Goal: Information Seeking & Learning: Learn about a topic

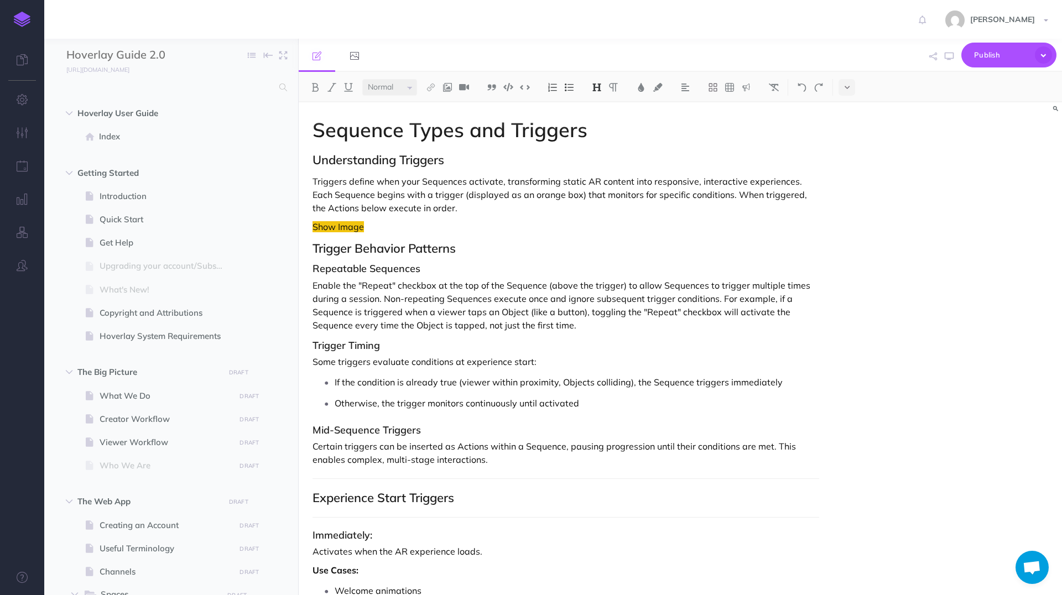
select select "null"
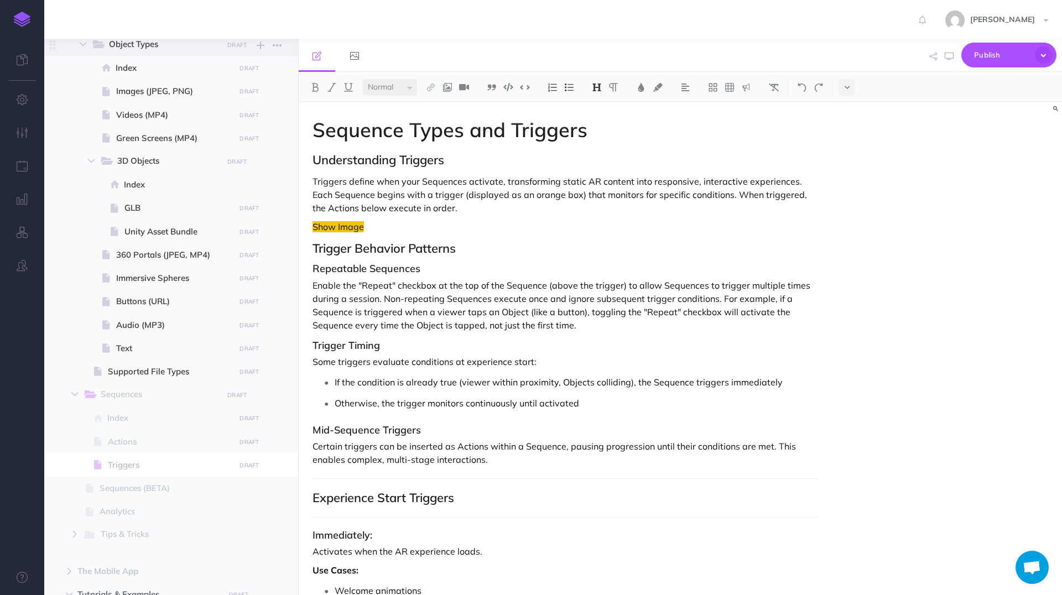
scroll to position [838, 0]
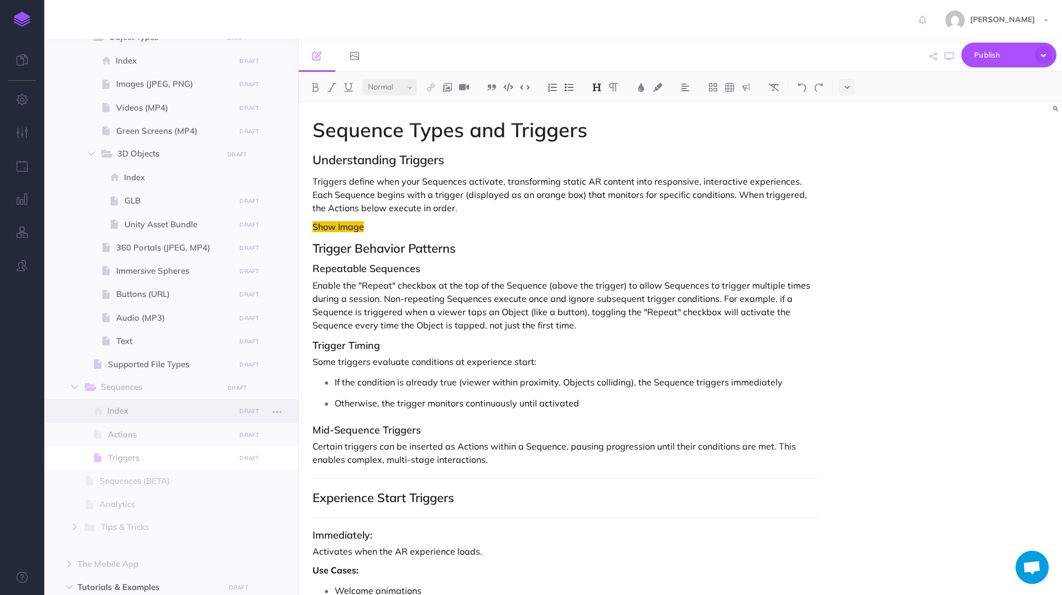
click at [145, 409] on span "Index" at bounding box center [169, 410] width 124 height 13
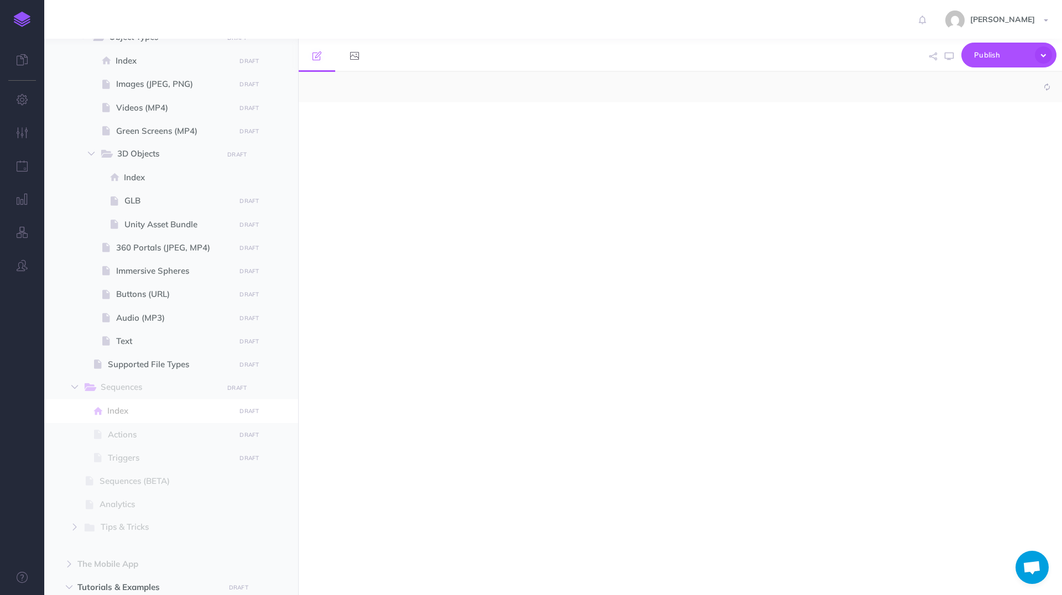
select select "null"
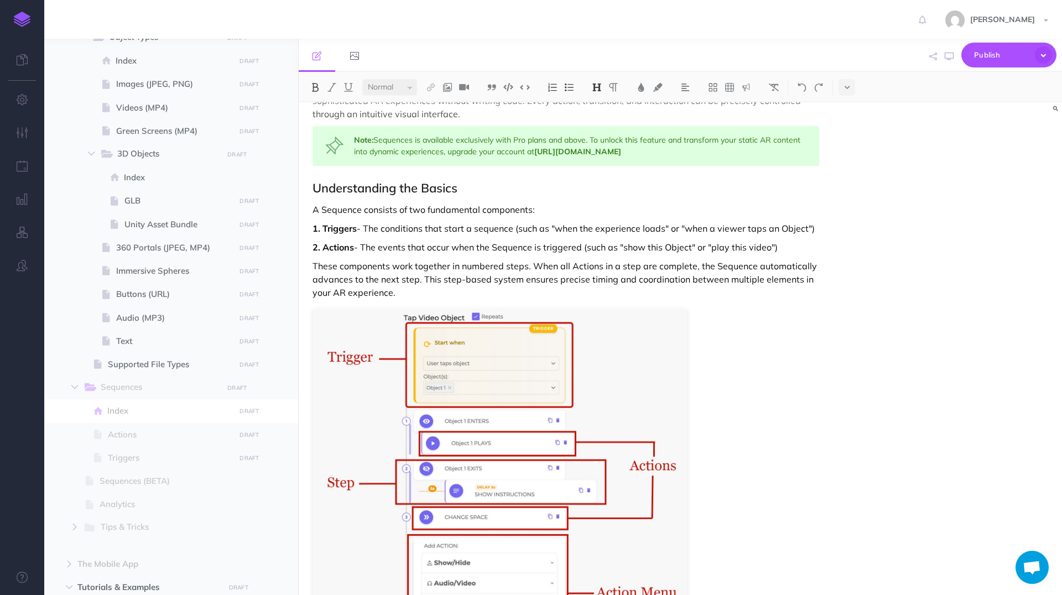
scroll to position [163, 0]
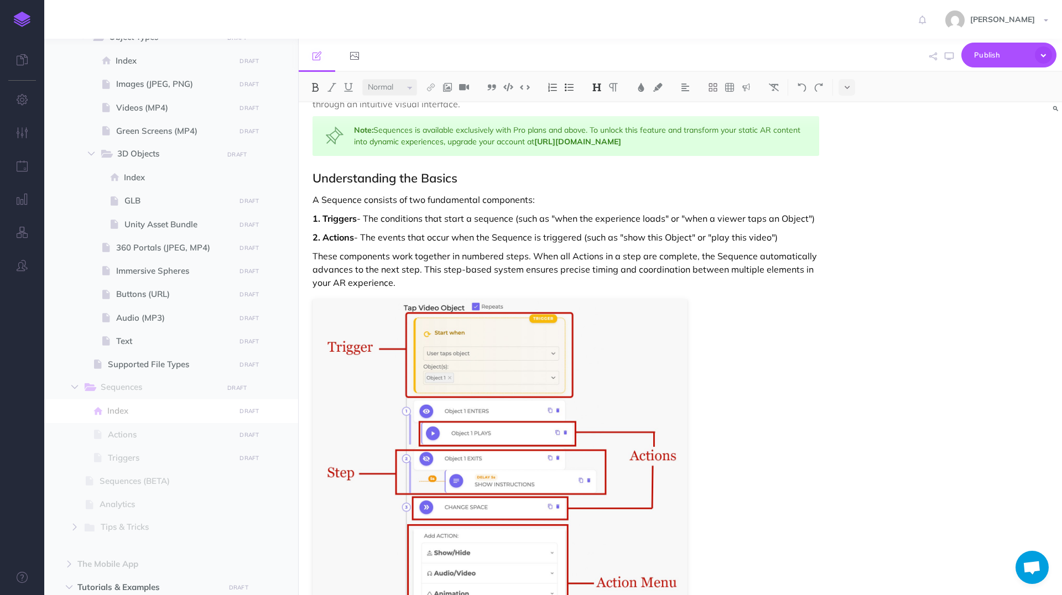
click at [530, 201] on p "A Sequence consists of two fundamental components:" at bounding box center [566, 199] width 507 height 13
click at [550, 200] on p "A Sequence consists of two fundamental components, Triggers and Actions:" at bounding box center [566, 199] width 507 height 13
click at [430, 87] on img at bounding box center [431, 87] width 10 height 9
click at [431, 124] on icon at bounding box center [431, 123] width 9 height 8
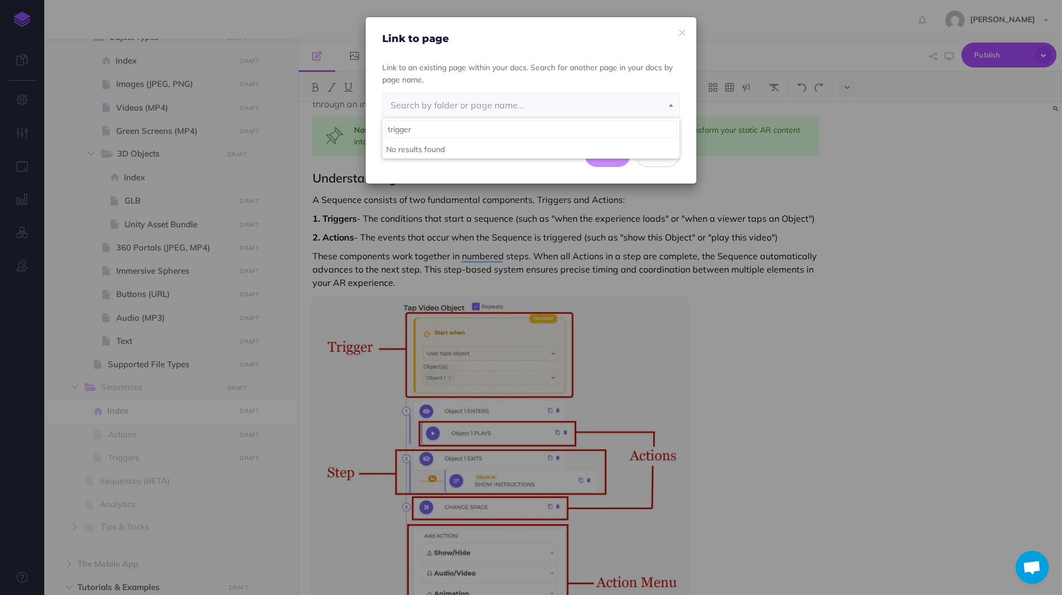
type input "triggers"
click at [470, 110] on span "Search by folder or page name..." at bounding box center [531, 105] width 297 height 24
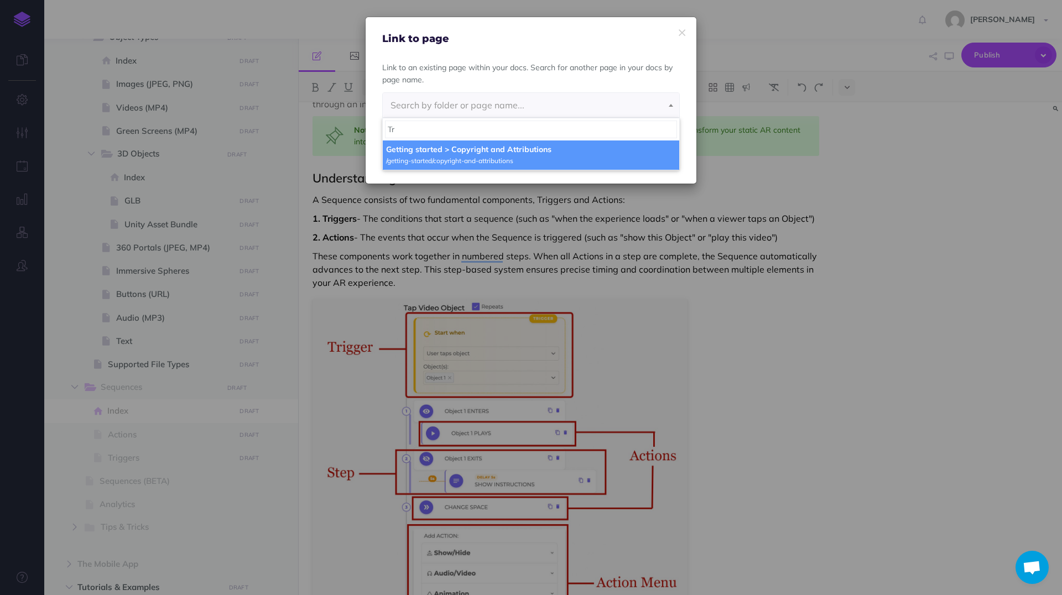
type input "T"
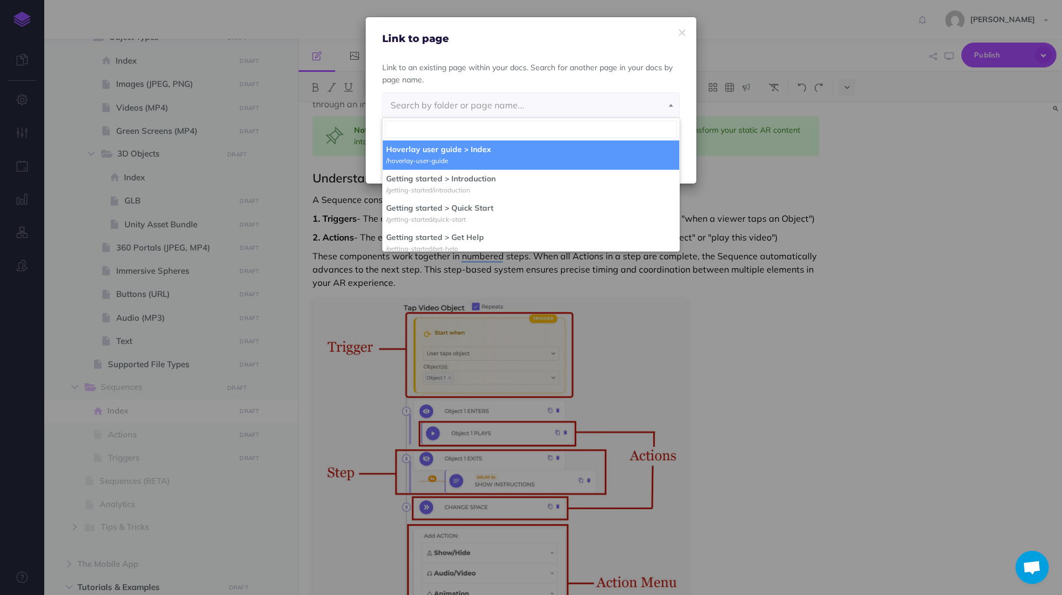
click at [499, 111] on span "Search by folder or page name..." at bounding box center [531, 105] width 297 height 24
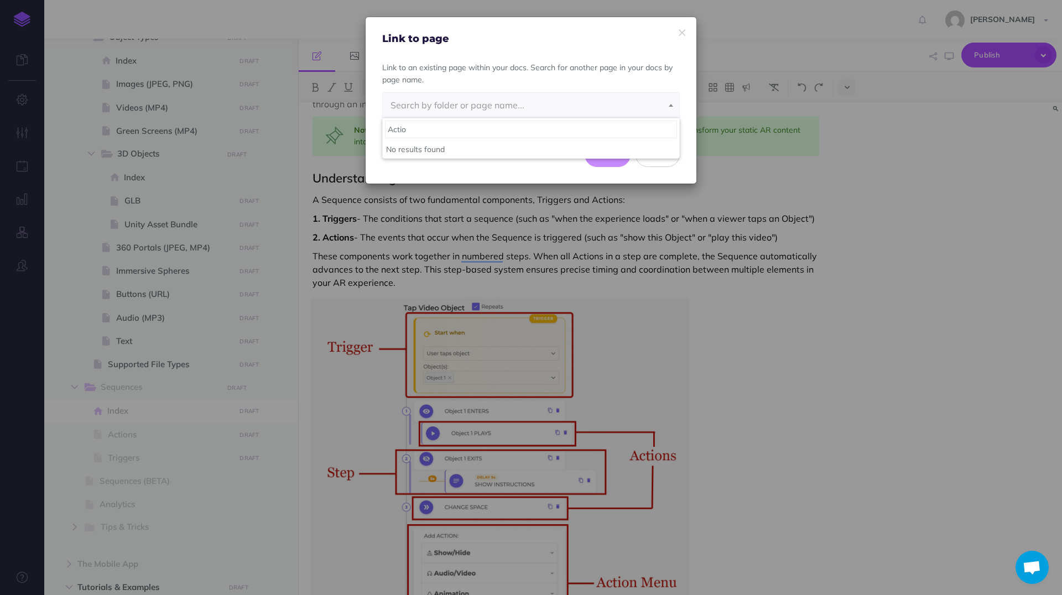
type input "Action"
click at [662, 151] on button "Close" at bounding box center [658, 155] width 44 height 24
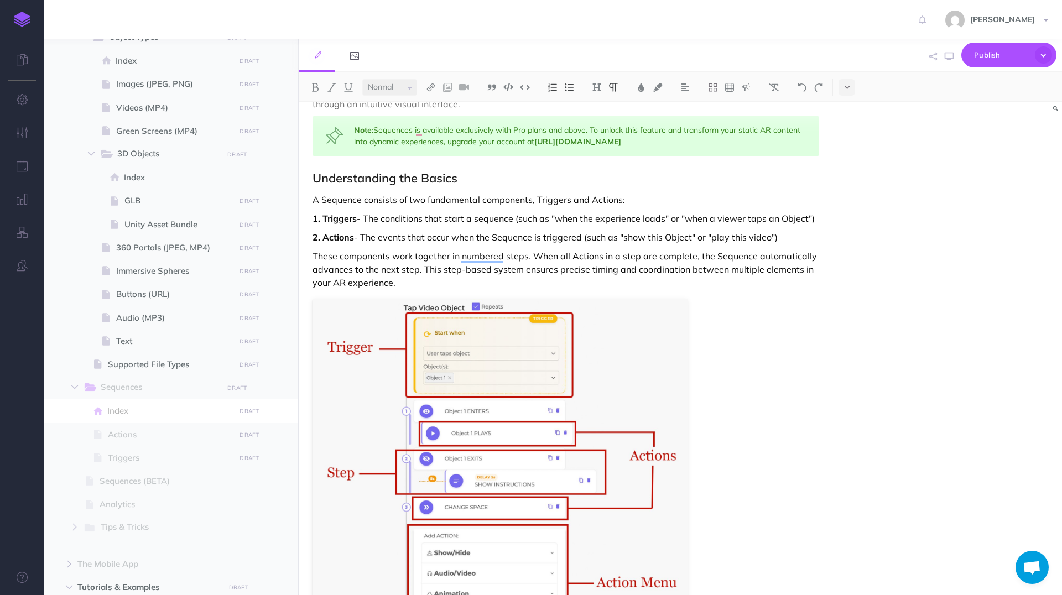
click at [606, 205] on p "A Sequence consists of two fundamental components, Triggers and Actions:" at bounding box center [566, 199] width 507 height 13
click at [282, 389] on button "button" at bounding box center [277, 388] width 20 height 14
click at [232, 445] on link "Settings" at bounding box center [245, 444] width 83 height 18
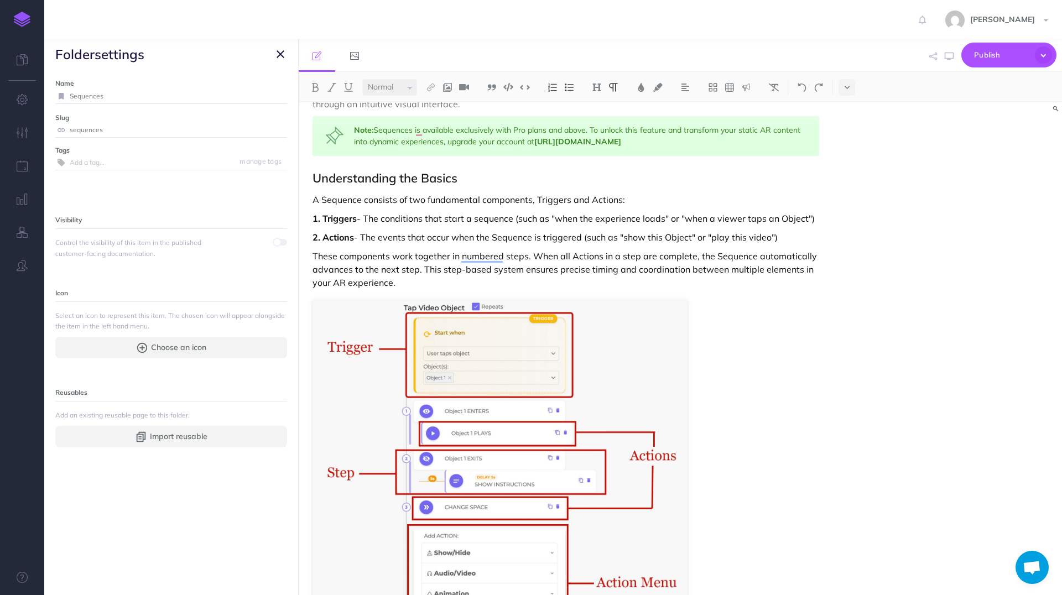
click at [284, 246] on div at bounding box center [280, 241] width 13 height 9
click at [283, 242] on span at bounding box center [283, 242] width 9 height 9
click at [283, 242] on span at bounding box center [280, 242] width 13 height 7
click at [280, 52] on icon "button" at bounding box center [281, 54] width 8 height 13
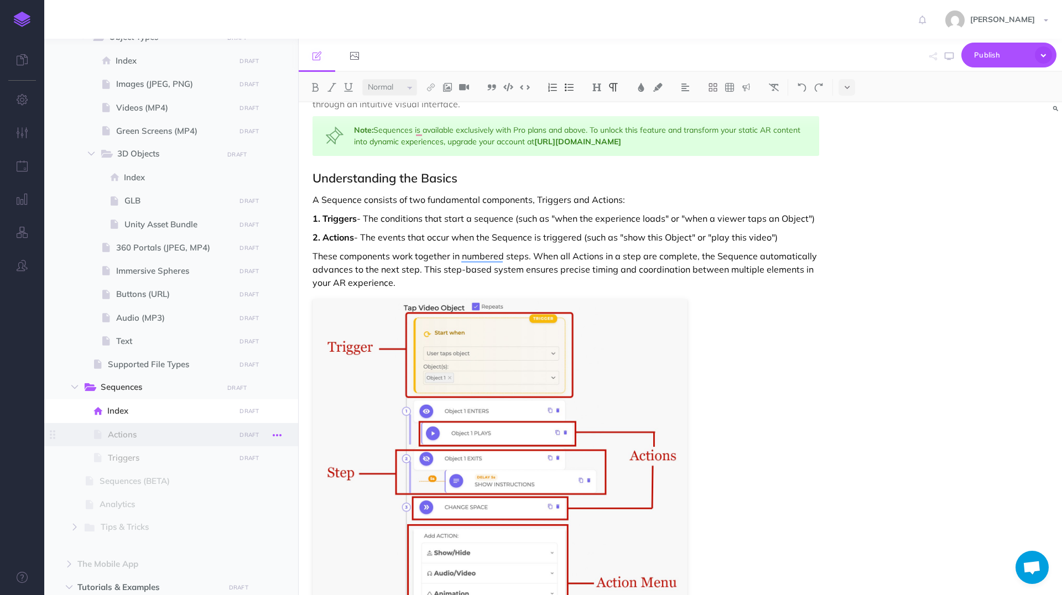
click at [276, 433] on icon "button" at bounding box center [277, 435] width 9 height 13
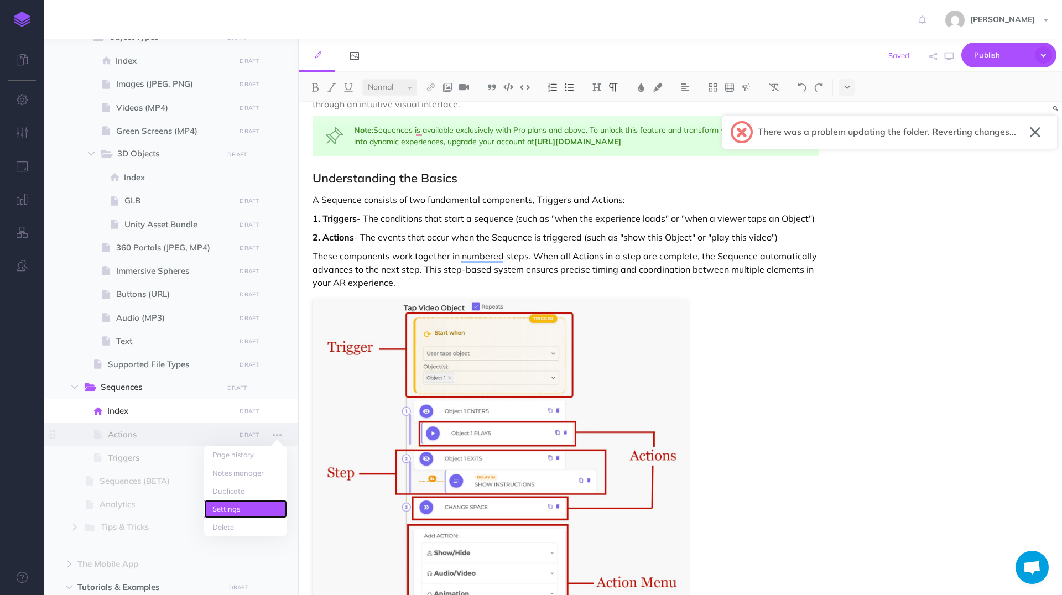
click at [255, 506] on link "Settings" at bounding box center [245, 509] width 83 height 18
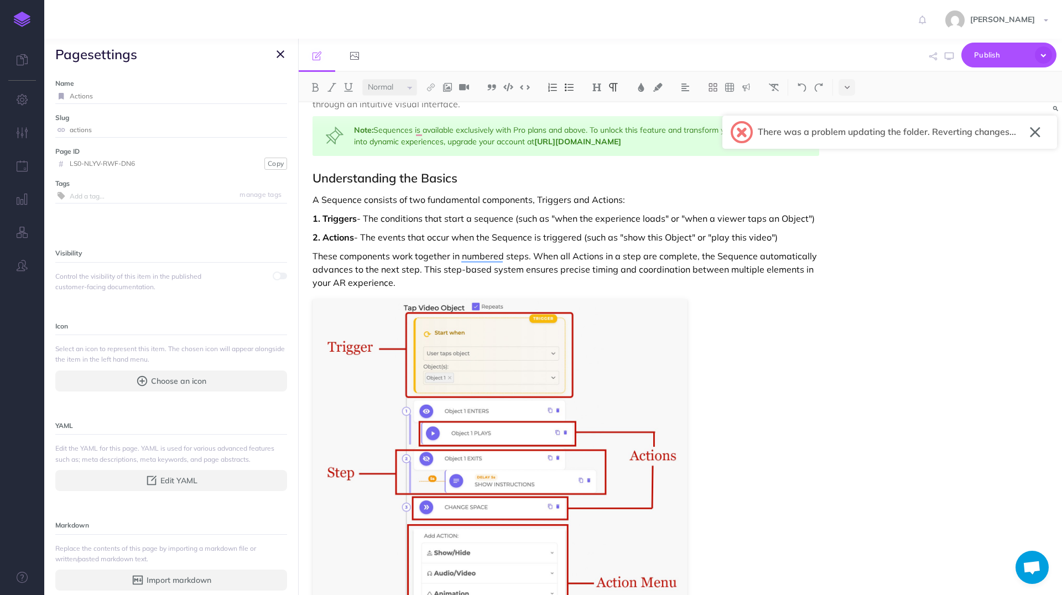
click at [280, 271] on div at bounding box center [280, 275] width 13 height 9
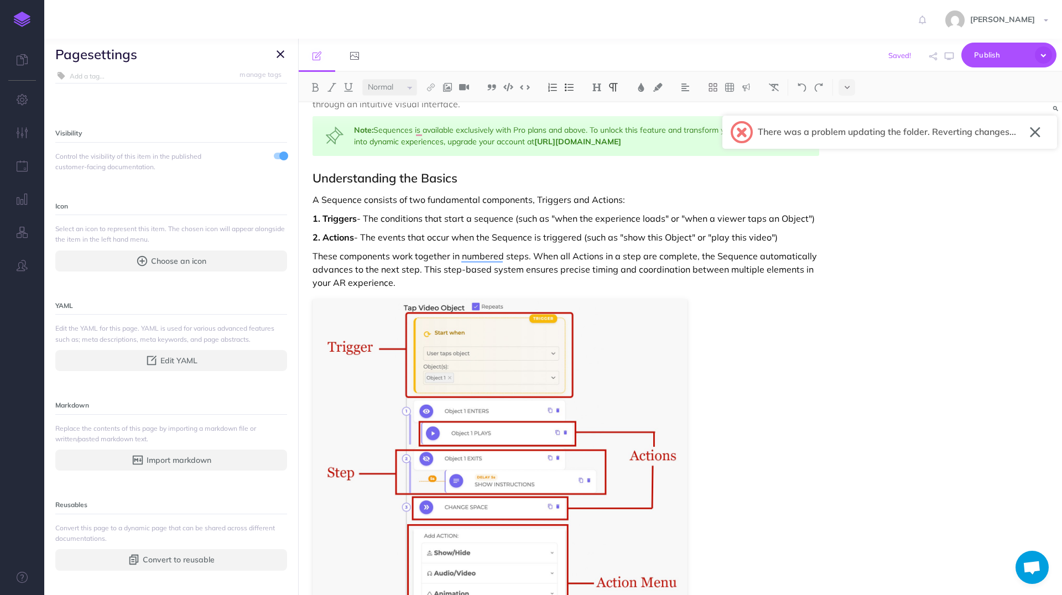
scroll to position [0, 0]
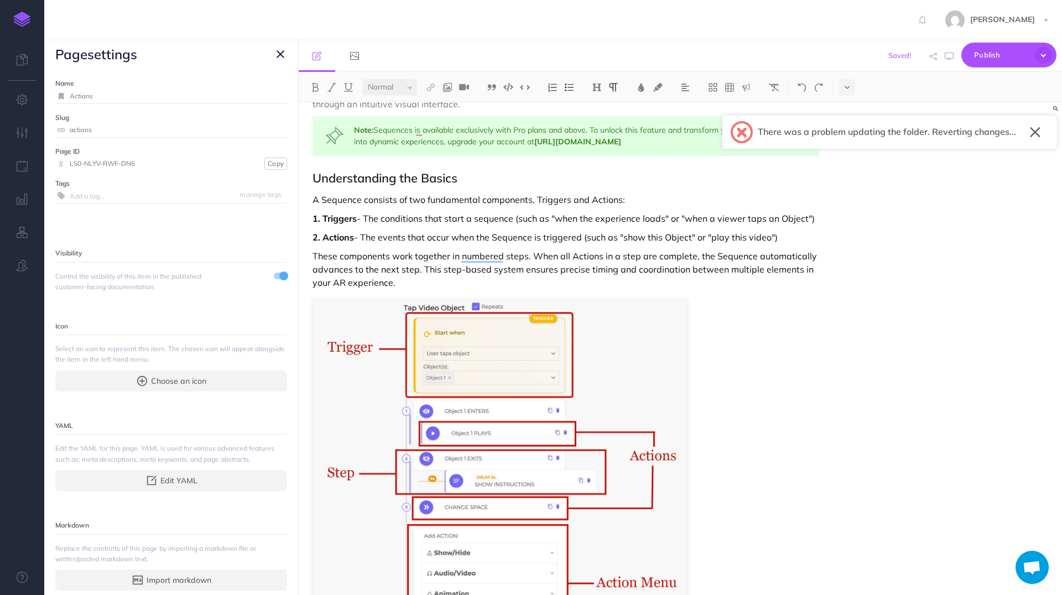
click at [282, 51] on icon "button" at bounding box center [281, 54] width 8 height 13
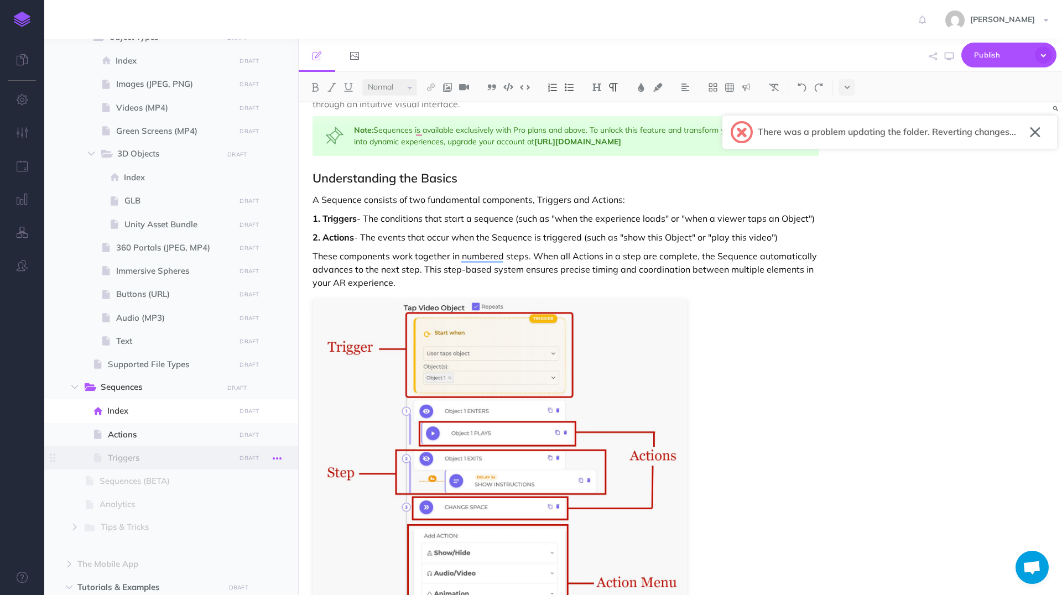
click at [279, 460] on icon "button" at bounding box center [277, 458] width 9 height 13
click at [244, 532] on link "Settings" at bounding box center [245, 533] width 83 height 18
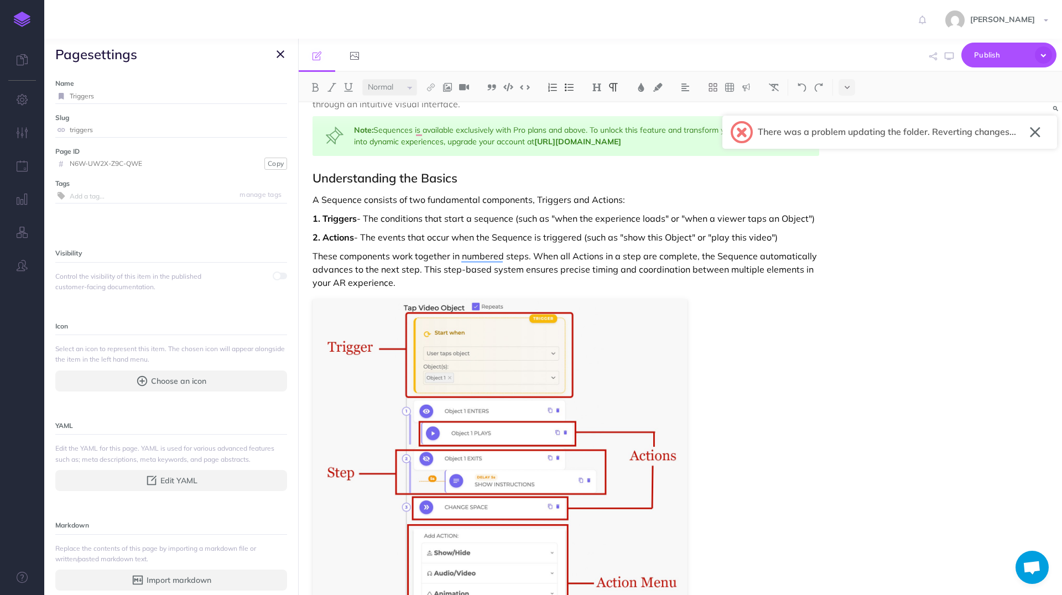
click at [283, 278] on span at bounding box center [280, 276] width 13 height 7
click at [284, 54] on icon "button" at bounding box center [281, 54] width 8 height 13
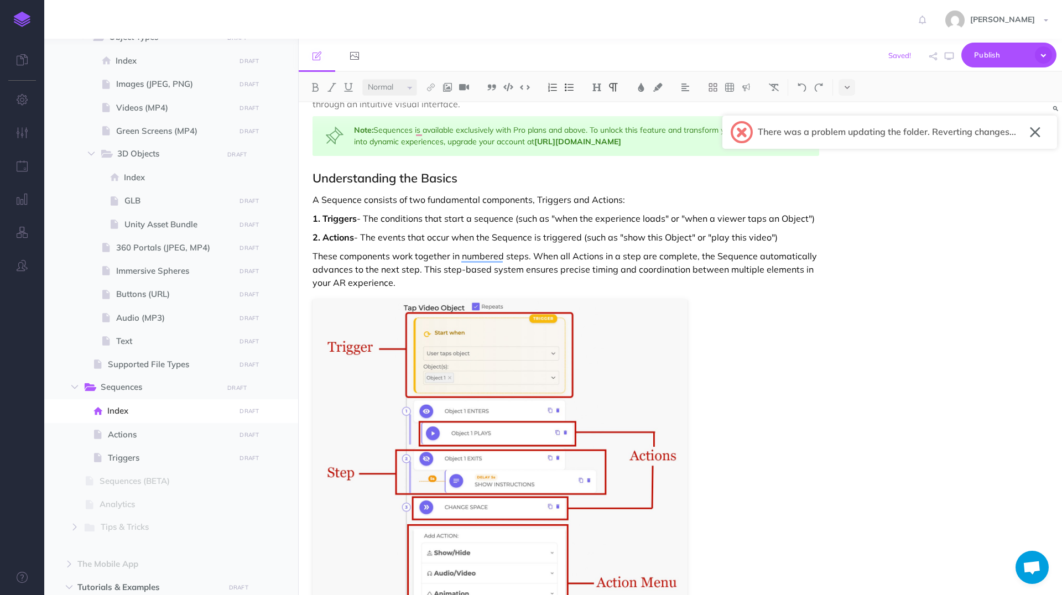
click at [555, 197] on p "A Sequence consists of two fundamental components, Triggers and Actions:" at bounding box center [566, 199] width 507 height 13
click at [434, 86] on img at bounding box center [431, 87] width 10 height 9
click at [431, 120] on icon at bounding box center [431, 123] width 9 height 8
select select
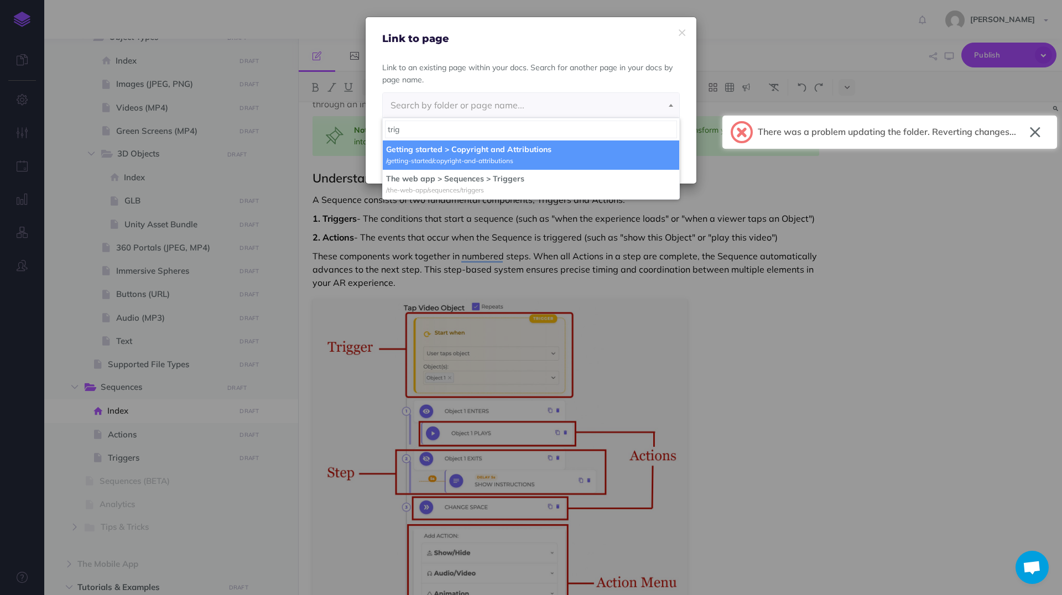
type input "[PERSON_NAME]"
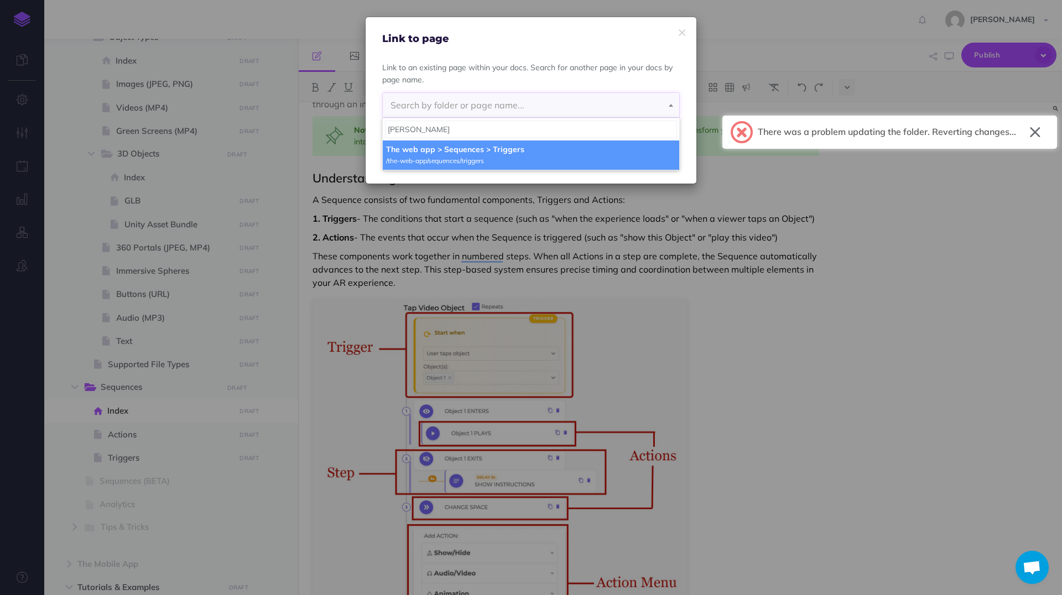
select select "N6W-UW2X-Z9C-QWE"
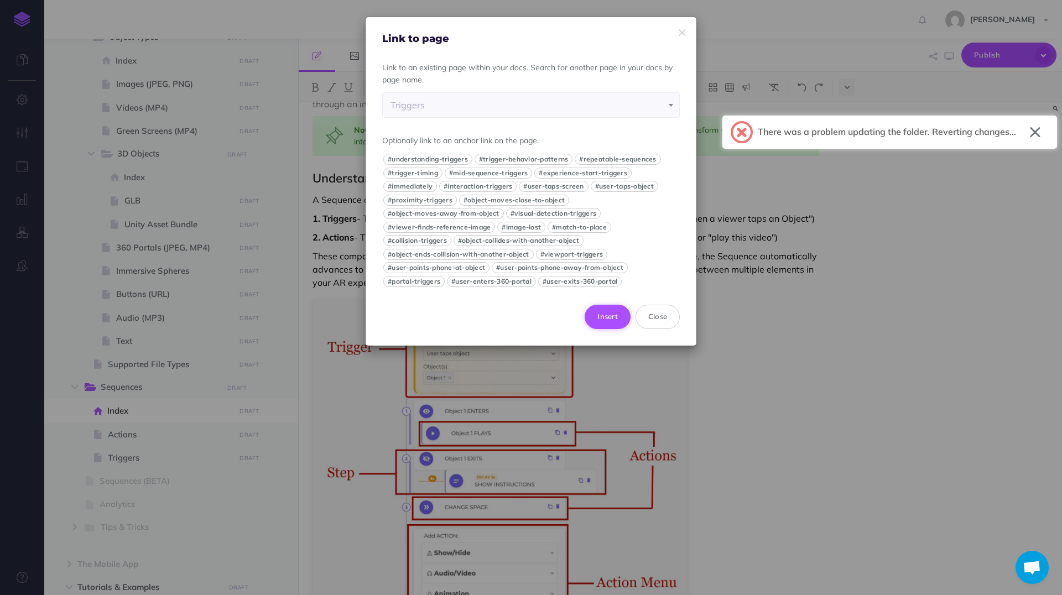
click at [611, 316] on button "Insert" at bounding box center [608, 317] width 46 height 24
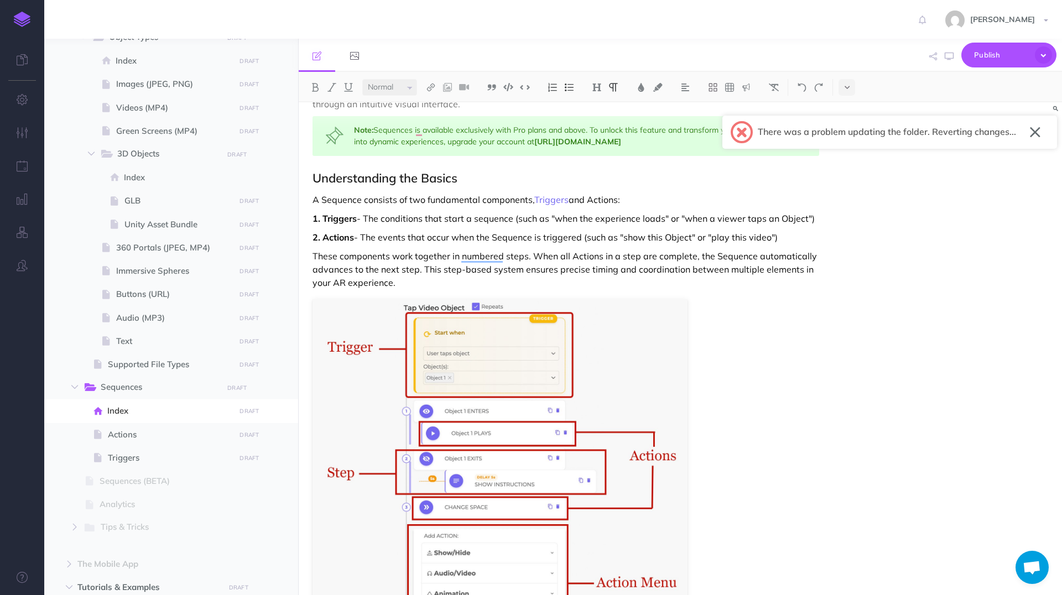
click at [594, 201] on p "A Sequence consists of two fundamental components, Triggers and Actions:" at bounding box center [566, 199] width 507 height 13
click at [431, 85] on img at bounding box center [431, 87] width 10 height 9
click at [434, 127] on icon at bounding box center [431, 123] width 9 height 8
select select
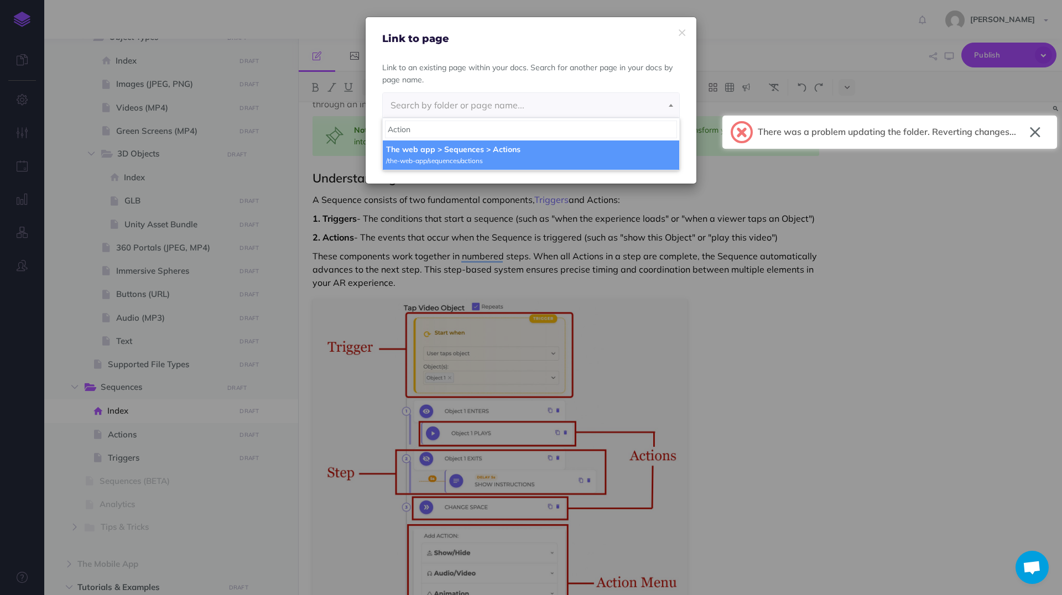
type input "Action"
select select "LS0-NLYV-RWF-DN6"
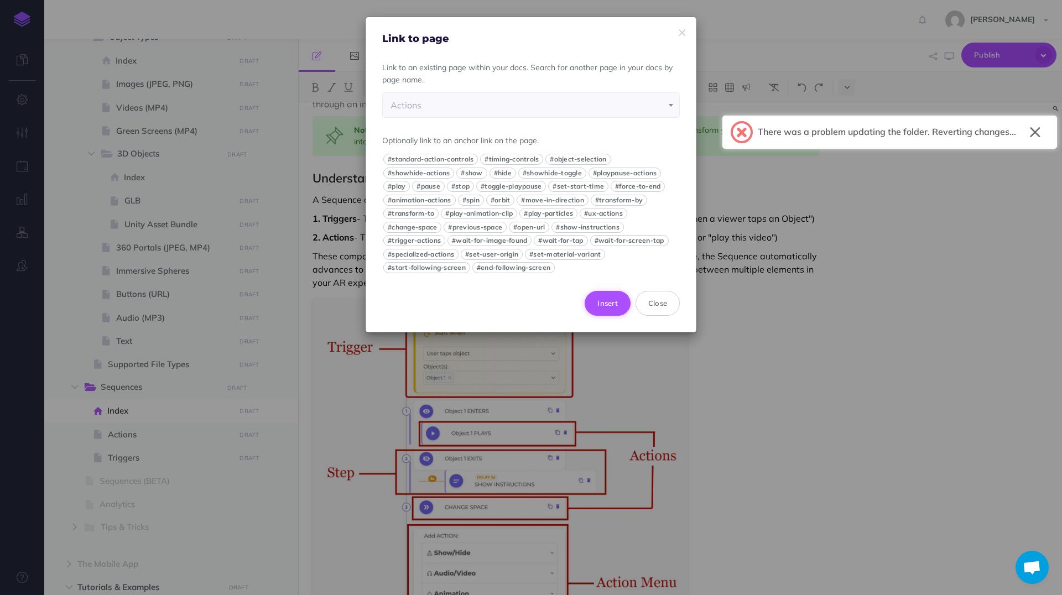
click at [597, 299] on button "Insert" at bounding box center [608, 303] width 46 height 24
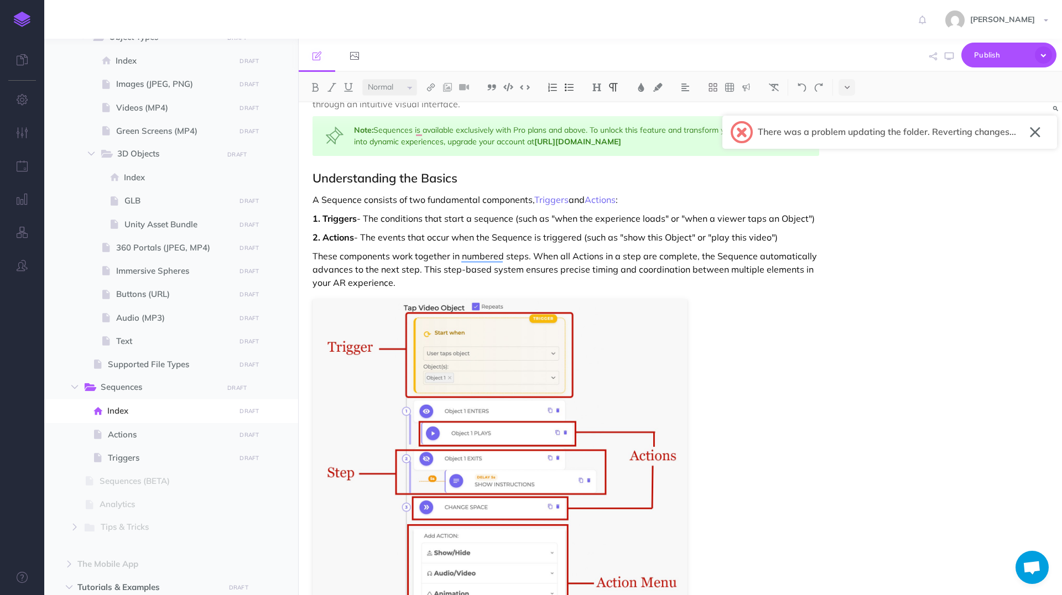
click at [701, 259] on p "These components work together in numbered steps. When all Actions in a step ar…" at bounding box center [566, 269] width 507 height 40
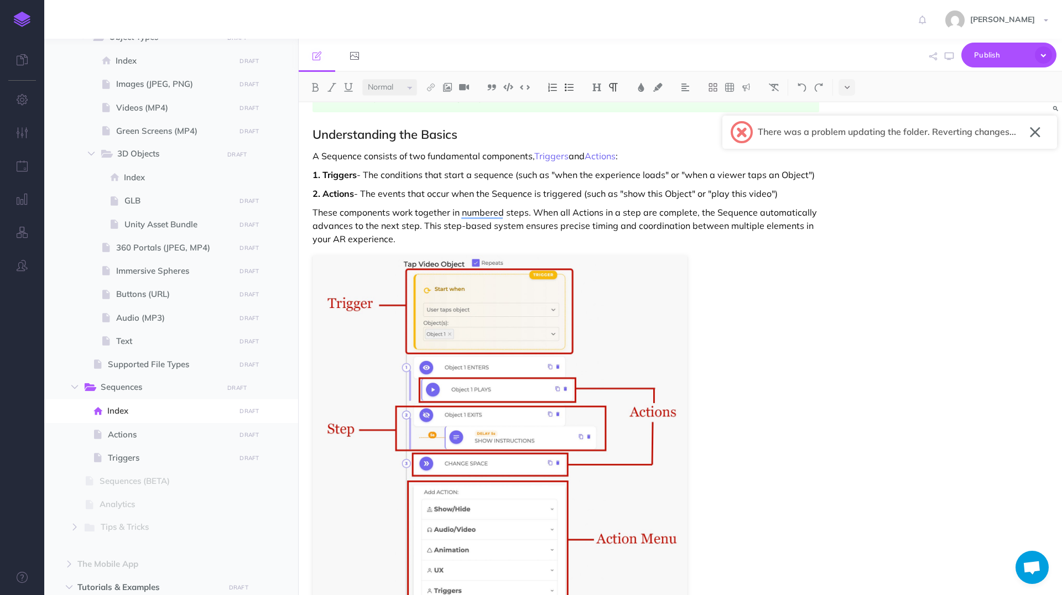
scroll to position [211, 0]
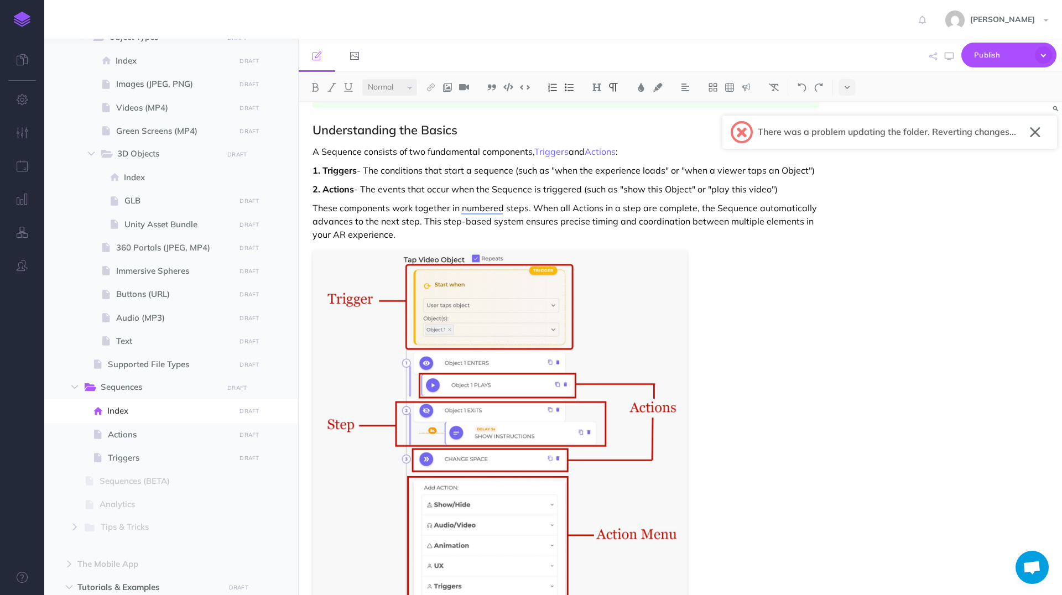
click at [507, 210] on p "These components work together in numbered steps. When all Actions in a step ar…" at bounding box center [566, 221] width 507 height 40
click at [624, 209] on p "These components work together in numbered steps. When all Actions in a step ar…" at bounding box center [566, 221] width 507 height 40
click at [849, 222] on div "SEQUENCES What Are Sequences? Sequences is [PERSON_NAME]'s powerful animation a…" at bounding box center [680, 348] width 763 height 493
click at [438, 233] on p "These components work together in numbered steps. When all Actions in a Step ar…" at bounding box center [566, 221] width 507 height 40
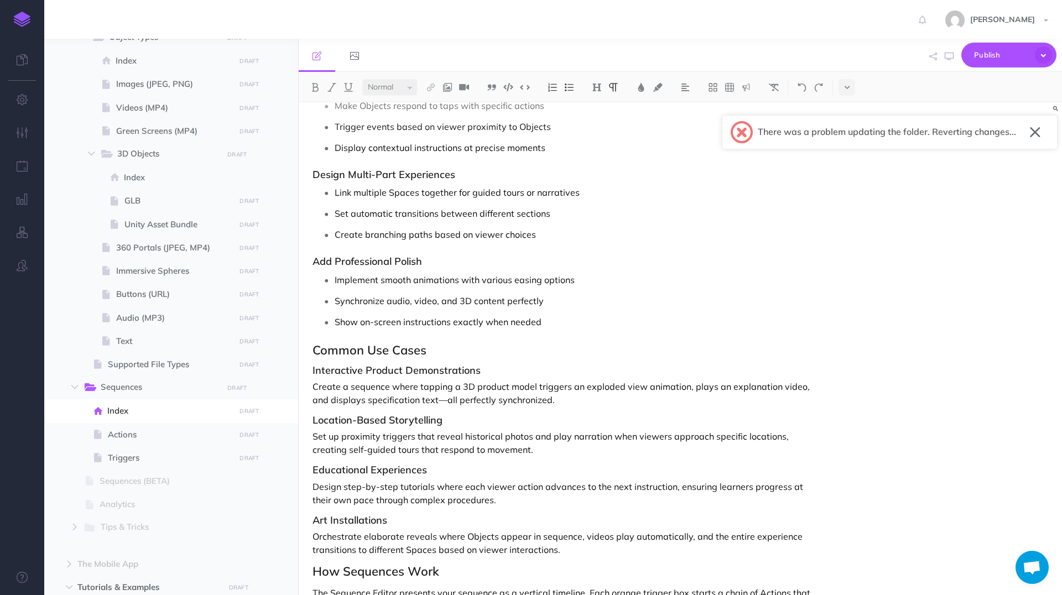
scroll to position [903, 0]
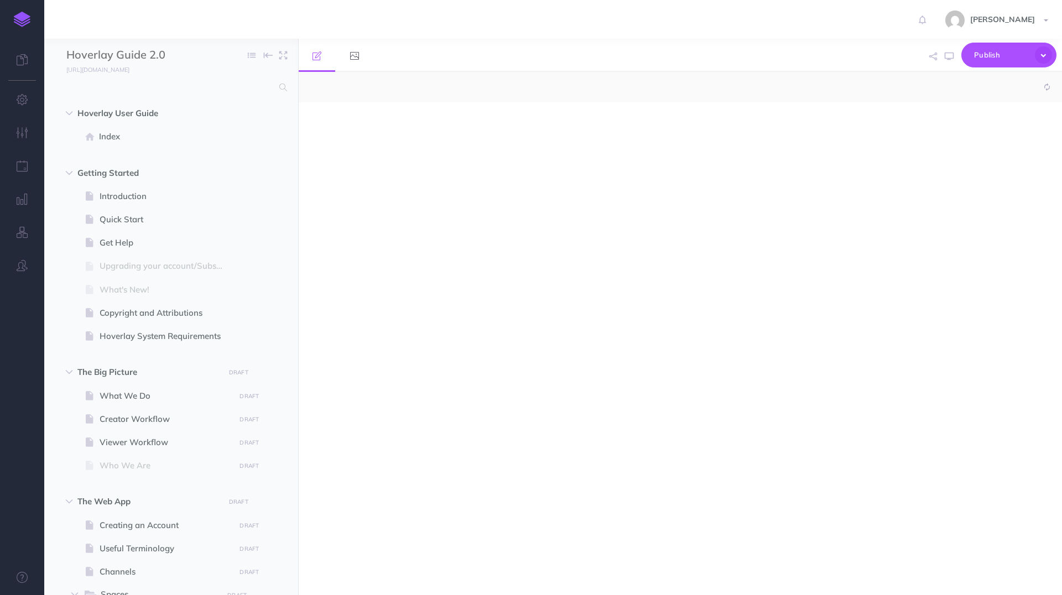
select select "null"
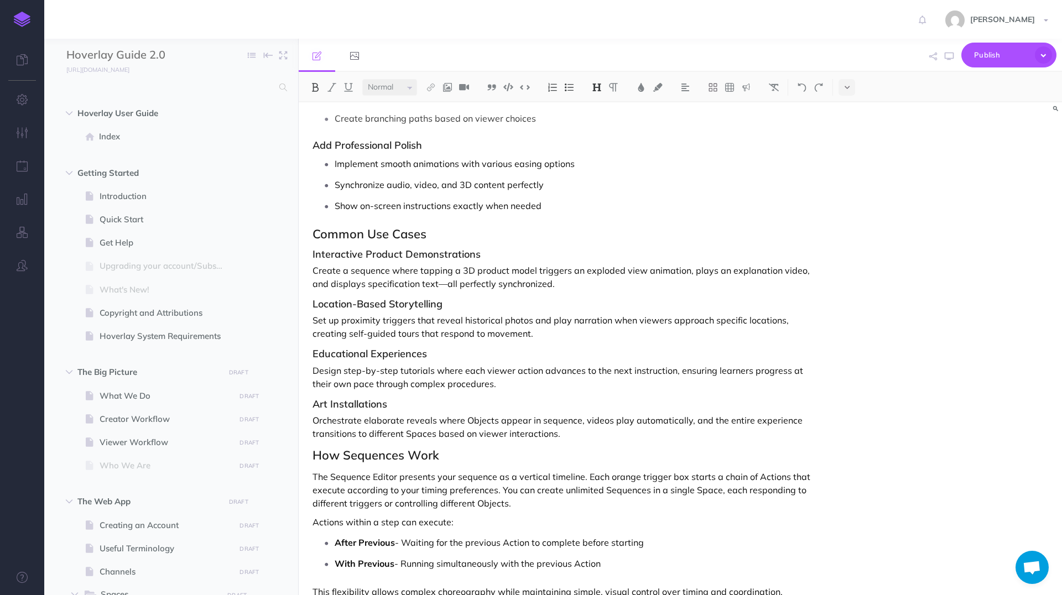
scroll to position [1044, 0]
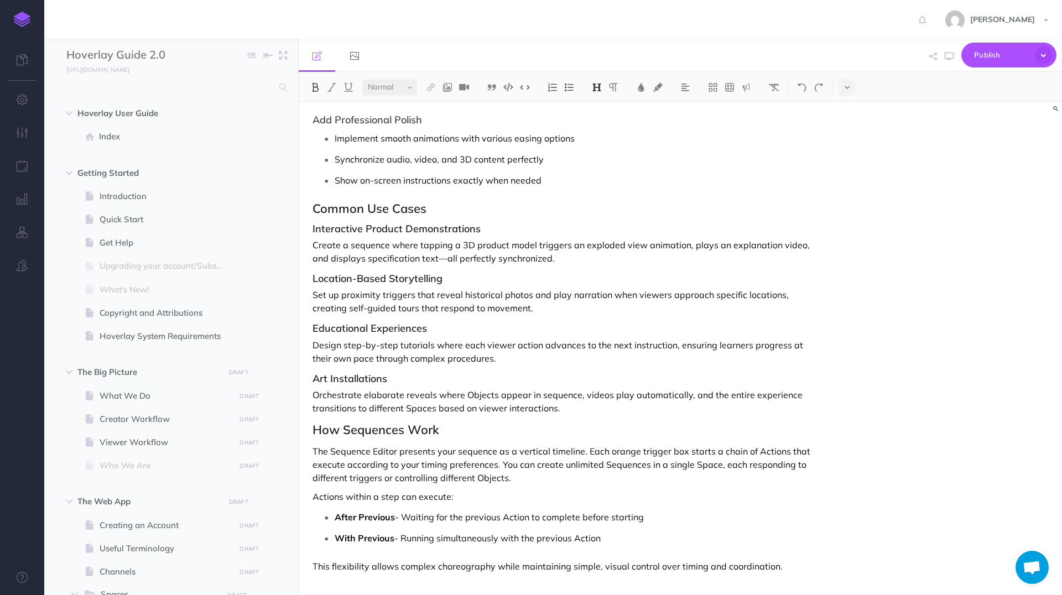
click at [522, 429] on h2 "How Sequences Work" at bounding box center [566, 429] width 507 height 13
click at [586, 412] on p "Orchestrate elaborate reveals where Objects appear in sequence, videos play aut…" at bounding box center [566, 401] width 507 height 27
drag, startPoint x: 742, startPoint y: 465, endPoint x: 458, endPoint y: 465, distance: 284.3
click at [731, 465] on p "The Sequence Editor presents your sequence as a vertical timeline. Each orange …" at bounding box center [566, 465] width 507 height 40
drag, startPoint x: 512, startPoint y: 479, endPoint x: 395, endPoint y: 479, distance: 117.3
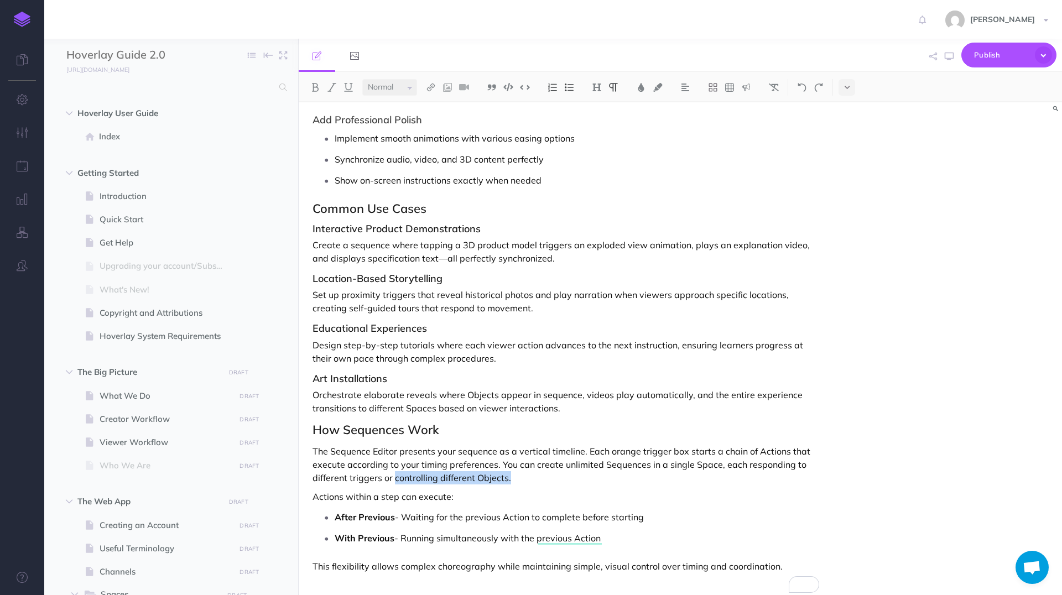
click at [395, 479] on p "The Sequence Editor presents your sequence as a vertical timeline. Each orange …" at bounding box center [566, 465] width 507 height 40
click at [742, 466] on p "The Sequence Editor presents your sequence as a vertical timeline. Each orange …" at bounding box center [566, 465] width 507 height 40
paste div "To enrich screen reader interactions, please activate Accessibility in Grammarl…"
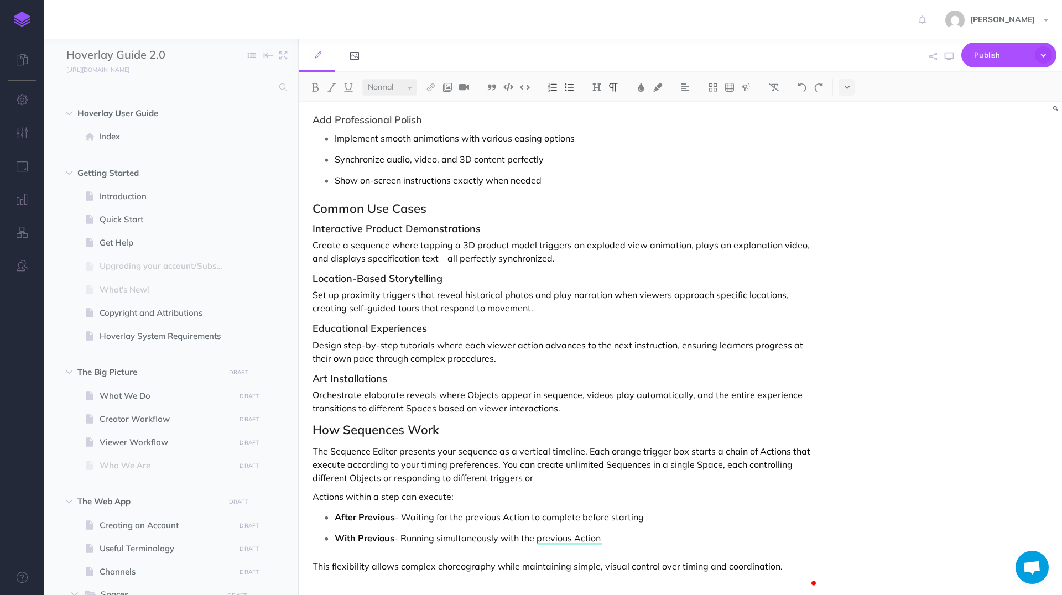
click at [569, 479] on p "The Sequence Editor presents your sequence as a vertical timeline. Each orange …" at bounding box center [566, 465] width 507 height 40
click at [604, 491] on p "Actions within a step can execute:" at bounding box center [566, 496] width 507 height 13
click at [382, 477] on p "The Sequence Editor presents your sequence as a vertical timeline. Each orange …" at bounding box center [566, 465] width 507 height 40
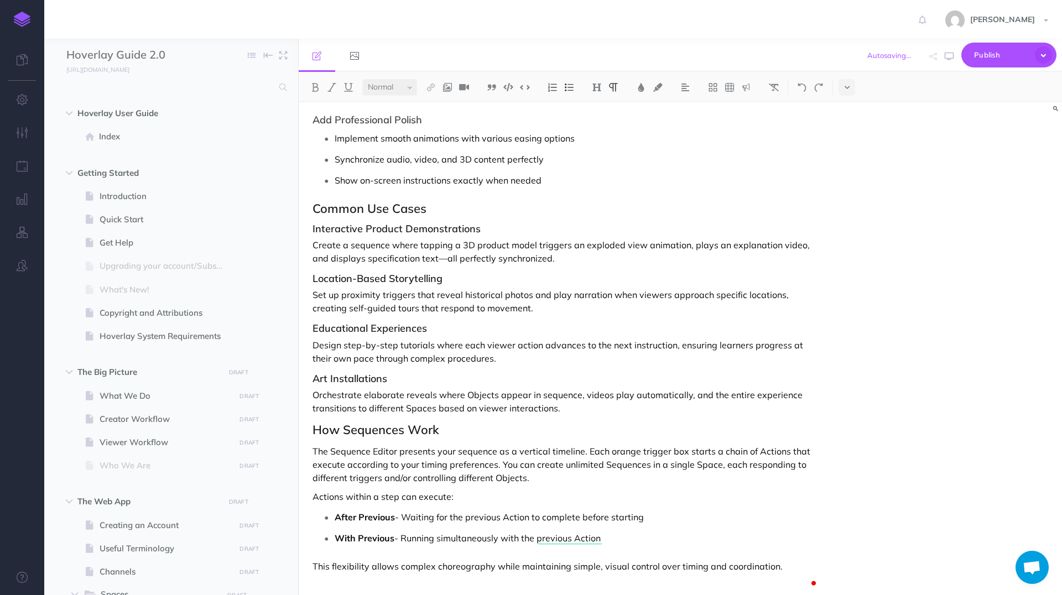
click at [591, 468] on p "The Sequence Editor presents your sequence as a vertical timeline. Each orange …" at bounding box center [566, 465] width 507 height 40
click at [600, 478] on p "The Sequence Editor presents your sequence as a vertical timeline. Each orange …" at bounding box center [566, 465] width 507 height 40
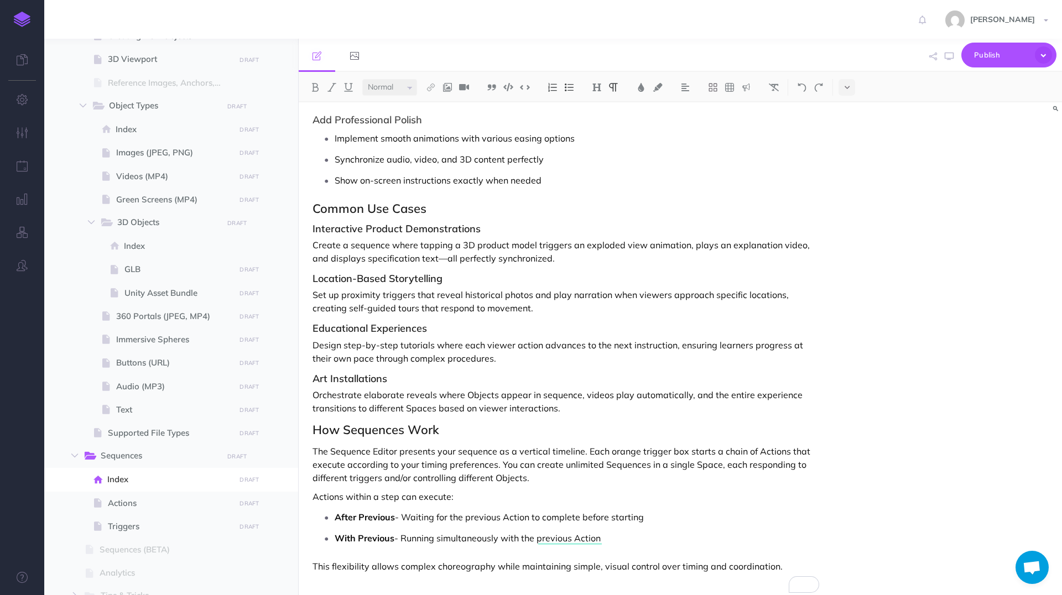
scroll to position [772, 0]
click at [131, 524] on span "Triggers" at bounding box center [170, 523] width 124 height 13
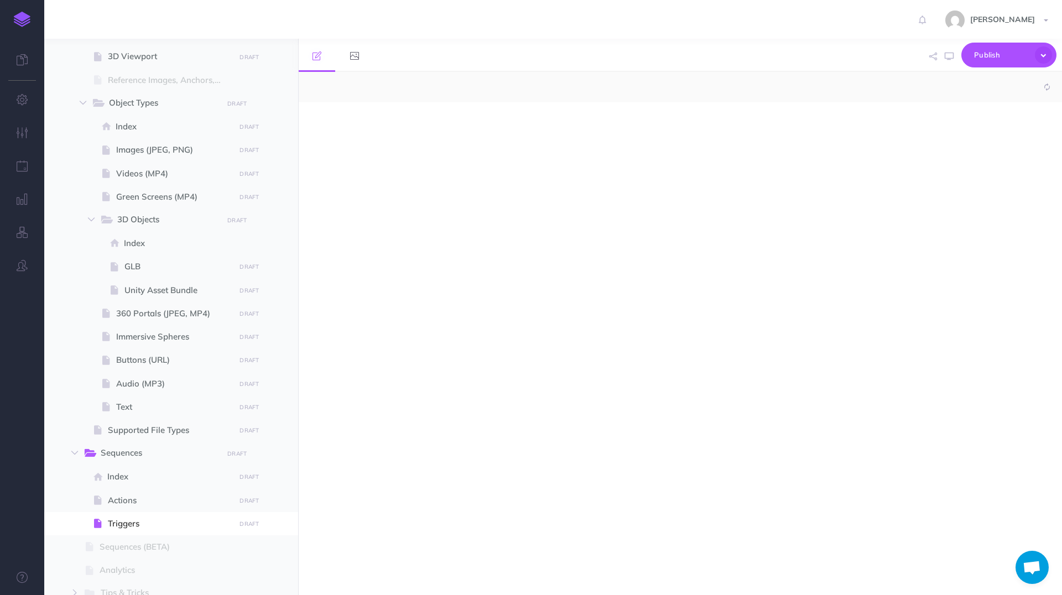
select select "null"
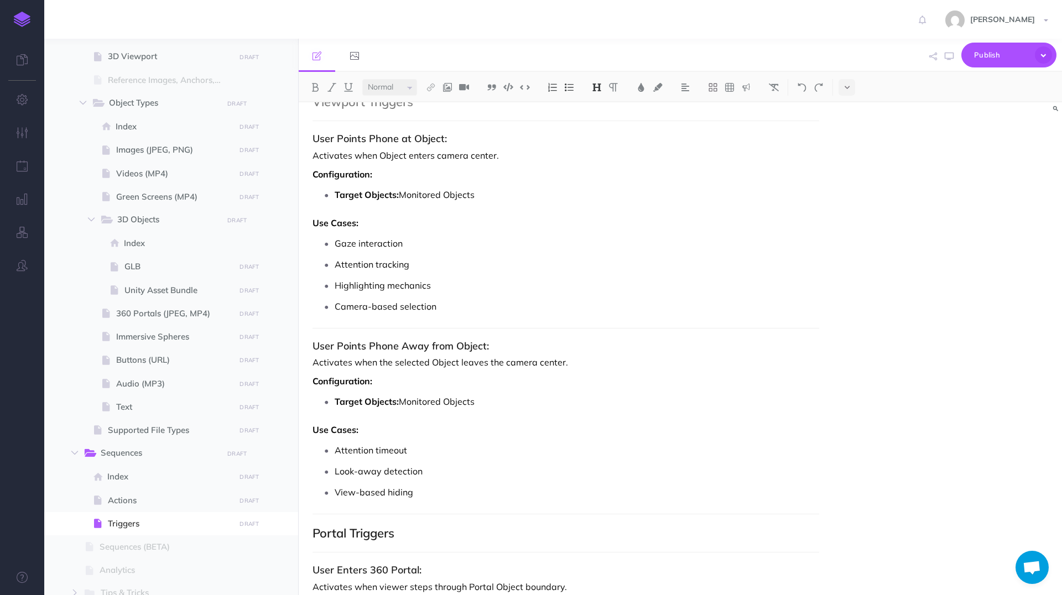
scroll to position [3186, 0]
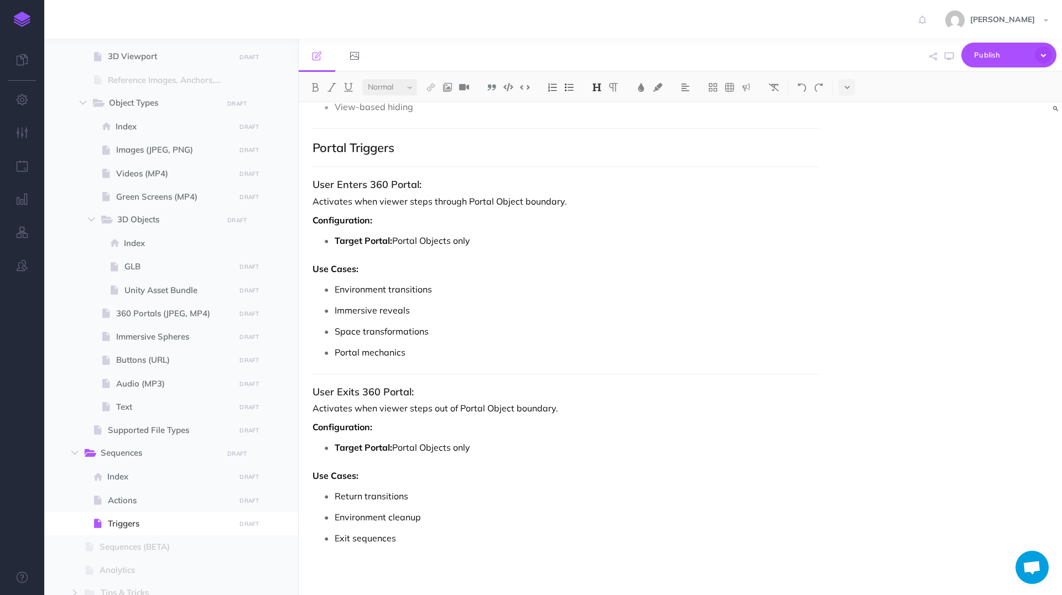
click at [428, 569] on p at bounding box center [566, 566] width 507 height 13
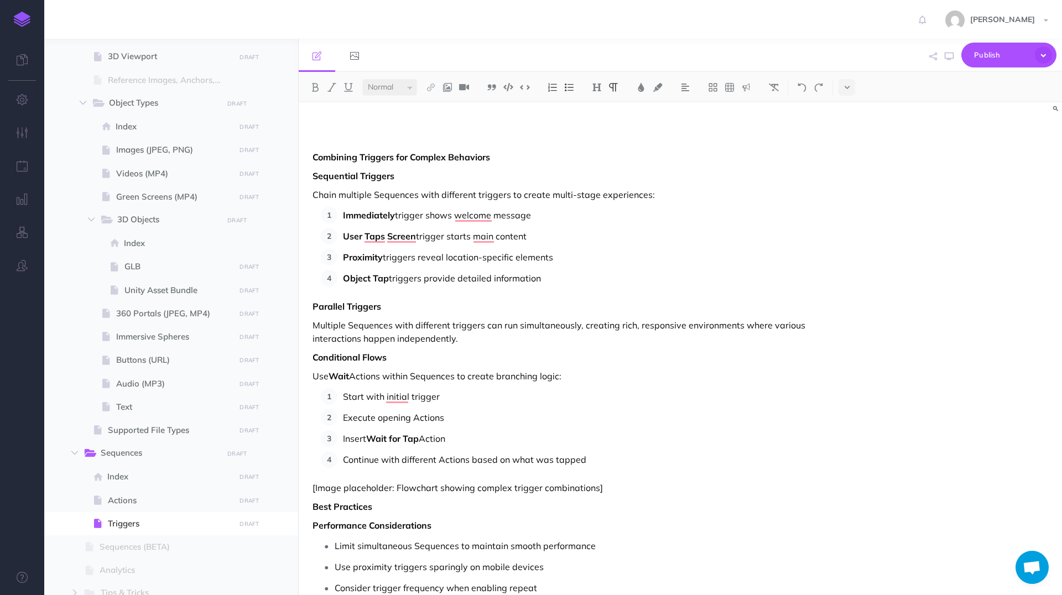
scroll to position [3489, 0]
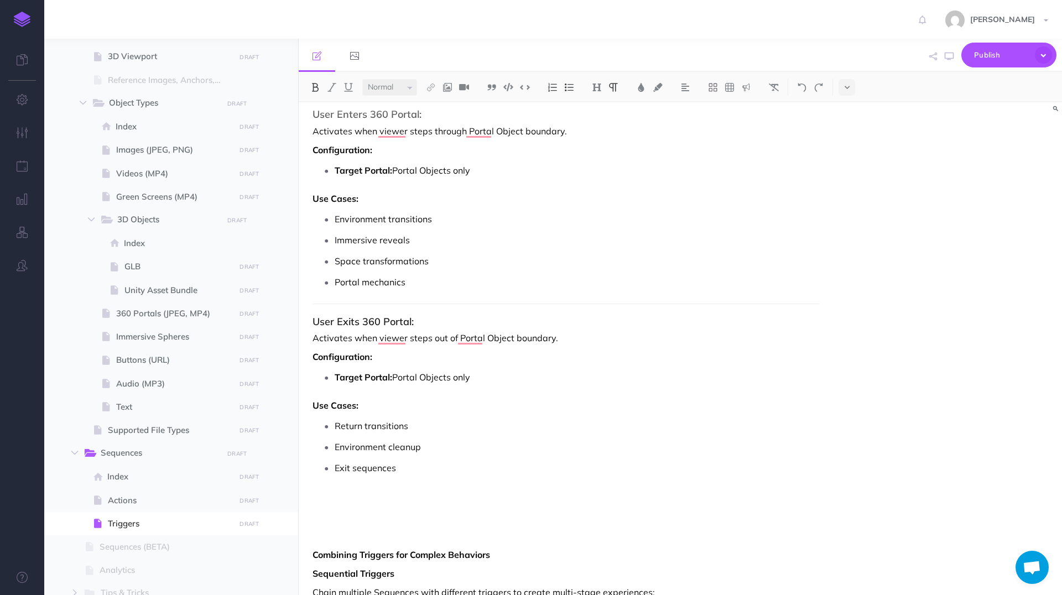
scroll to position [3250, 0]
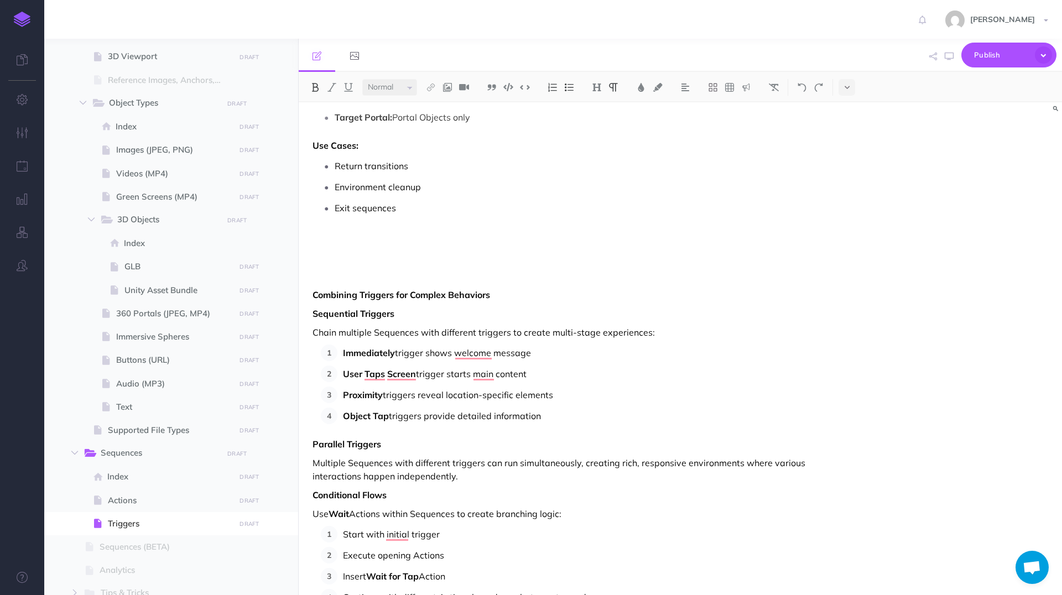
drag, startPoint x: 501, startPoint y: 292, endPoint x: 275, endPoint y: 287, distance: 225.8
click at [275, 287] on div "Hoverlay Guide 2.0 Collapse all Expand all Expand to root folders http://docs.h…" at bounding box center [553, 317] width 1018 height 557
click at [319, 86] on img at bounding box center [315, 87] width 10 height 9
click at [601, 87] on img at bounding box center [597, 87] width 10 height 9
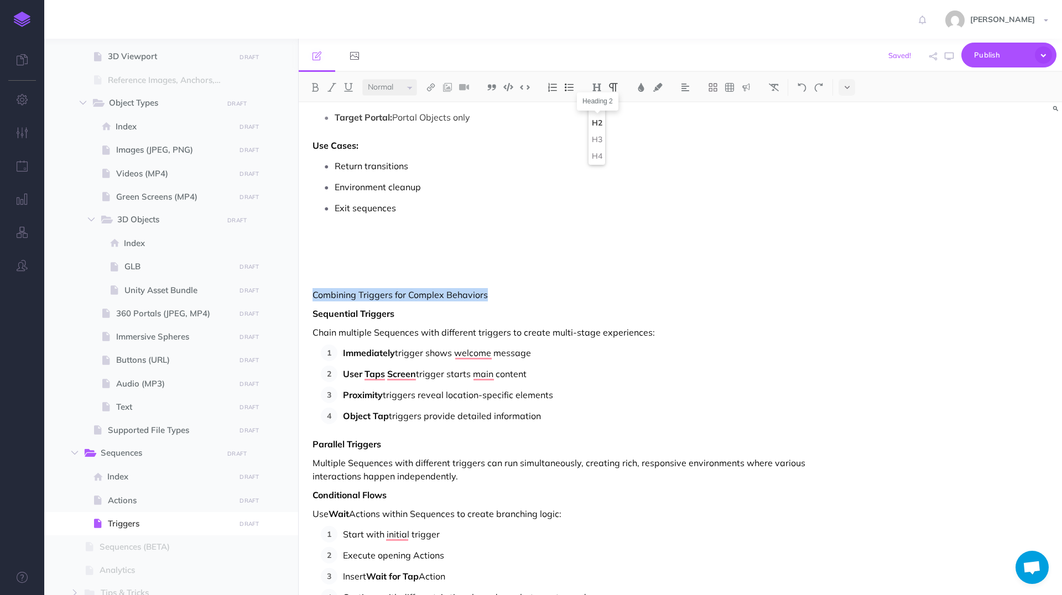
click at [600, 124] on button "H2" at bounding box center [597, 123] width 17 height 17
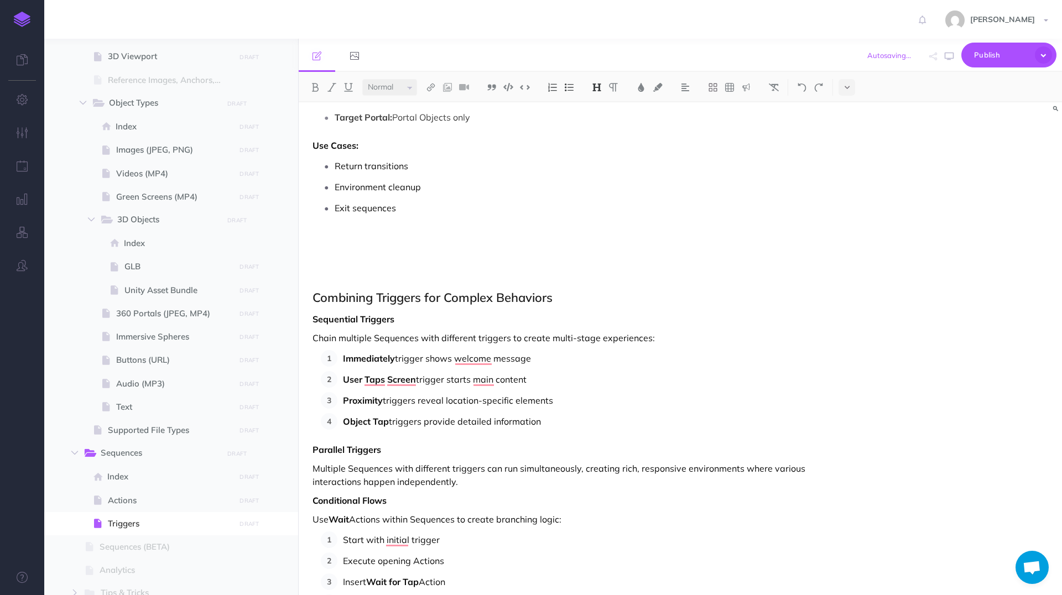
click at [494, 299] on h2 "Combining Triggers for Complex Behaviors" at bounding box center [566, 297] width 507 height 13
drag, startPoint x: 433, startPoint y: 320, endPoint x: 284, endPoint y: 305, distance: 149.0
click at [281, 314] on div "Hoverlay Guide 2.0 Collapse all Expand all Expand to root folders http://docs.h…" at bounding box center [553, 317] width 1018 height 557
click at [313, 93] on button at bounding box center [315, 87] width 17 height 17
click at [595, 88] on img at bounding box center [597, 87] width 10 height 9
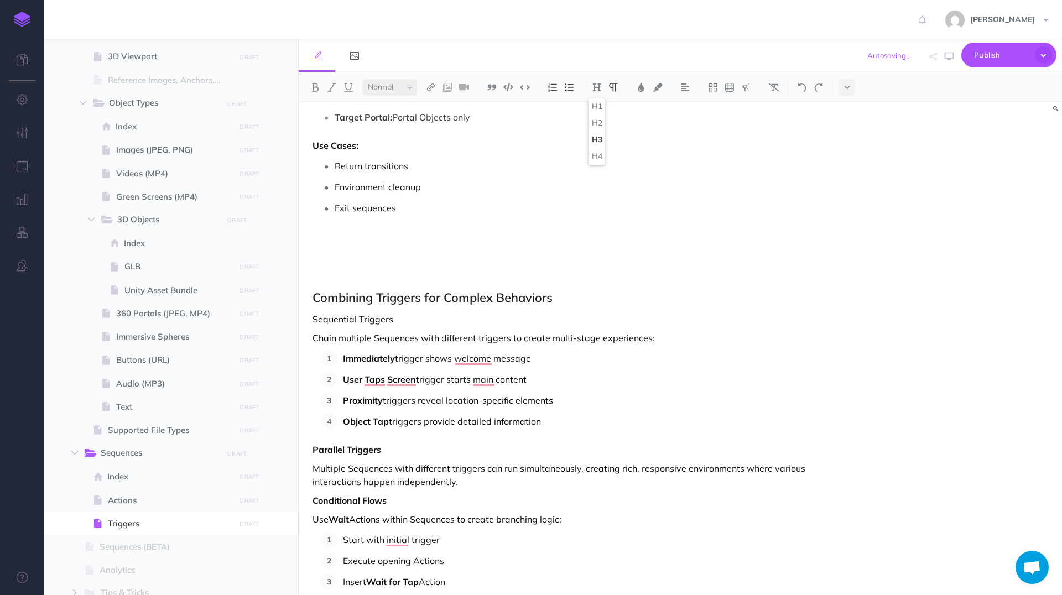
click at [599, 141] on button "H3" at bounding box center [597, 140] width 17 height 17
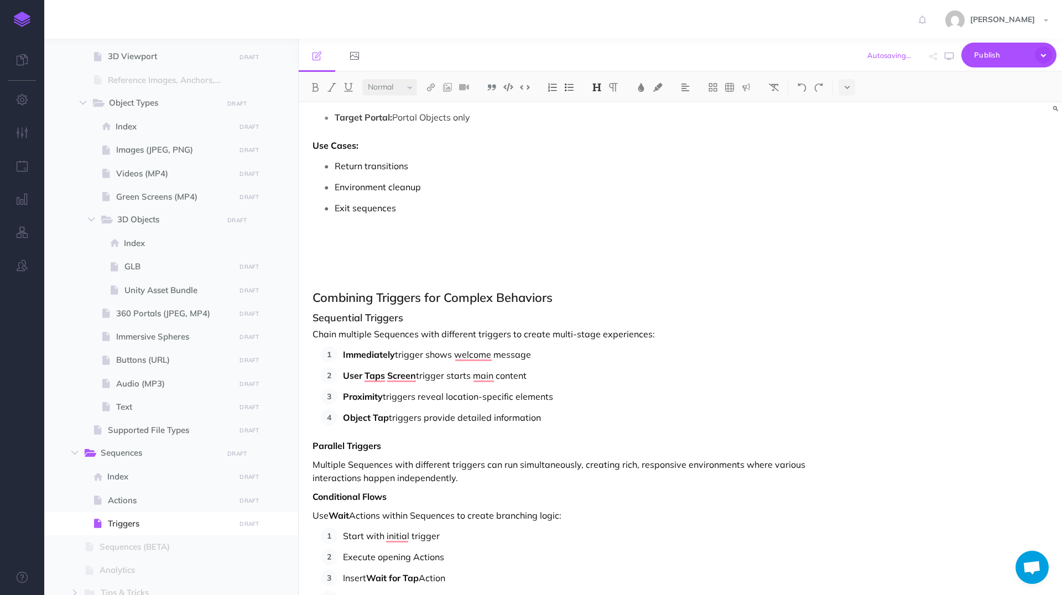
click at [586, 356] on p "Immediately trigger shows welcome message" at bounding box center [581, 354] width 476 height 17
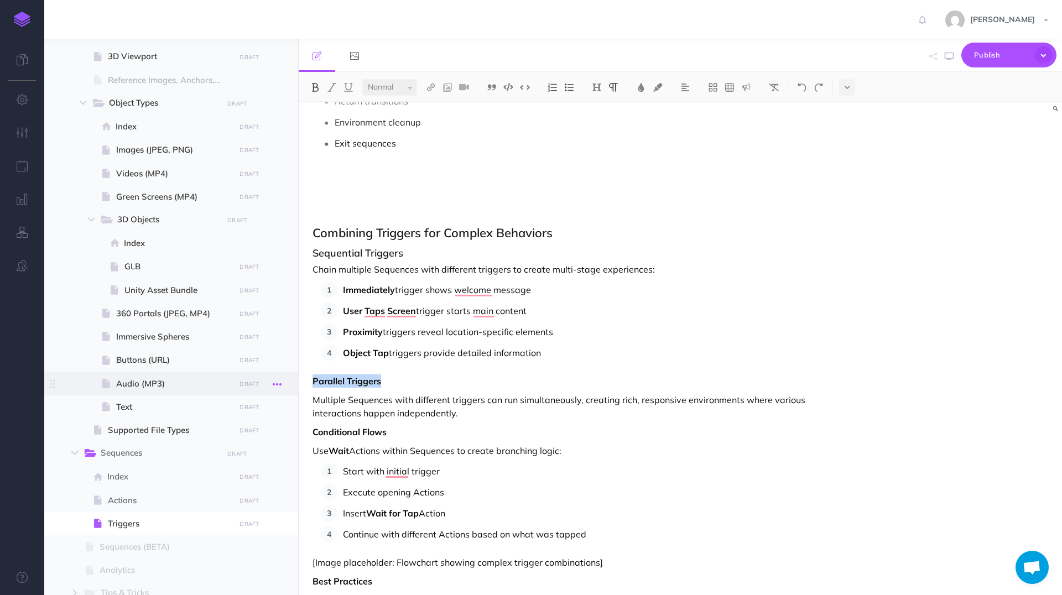
drag, startPoint x: 410, startPoint y: 384, endPoint x: 274, endPoint y: 386, distance: 136.1
click at [274, 386] on div "Hoverlay Guide 2.0 Collapse all Expand all Expand to root folders http://docs.h…" at bounding box center [553, 317] width 1018 height 557
click at [316, 86] on img at bounding box center [315, 87] width 10 height 9
click at [601, 86] on img at bounding box center [597, 87] width 10 height 9
click at [602, 137] on button "H3" at bounding box center [597, 140] width 17 height 17
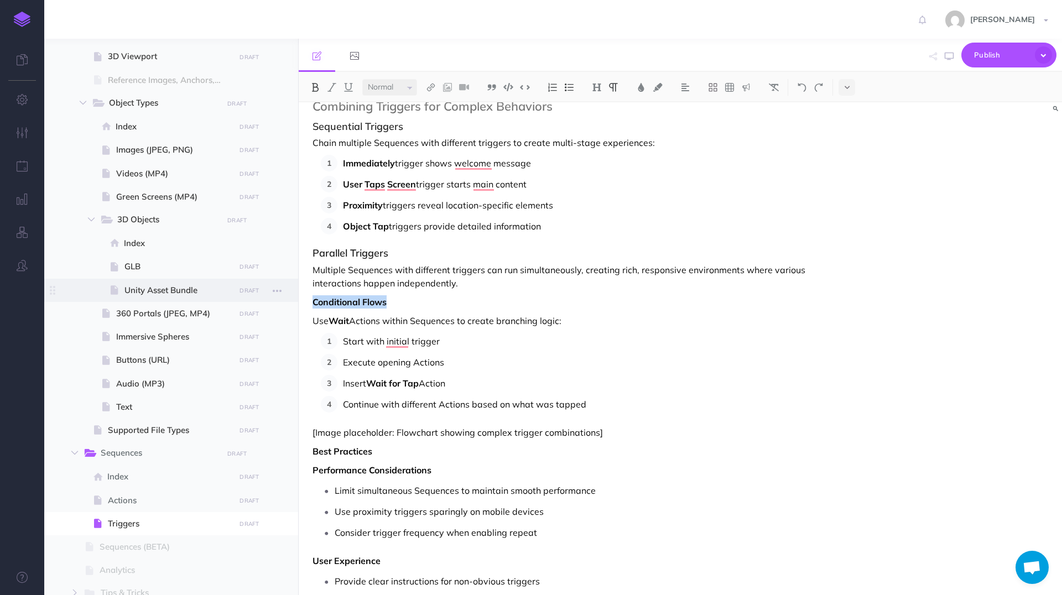
drag, startPoint x: 408, startPoint y: 300, endPoint x: 277, endPoint y: 300, distance: 130.6
click at [278, 300] on div "Hoverlay Guide 2.0 Collapse all Expand all Expand to root folders http://docs.h…" at bounding box center [553, 317] width 1018 height 557
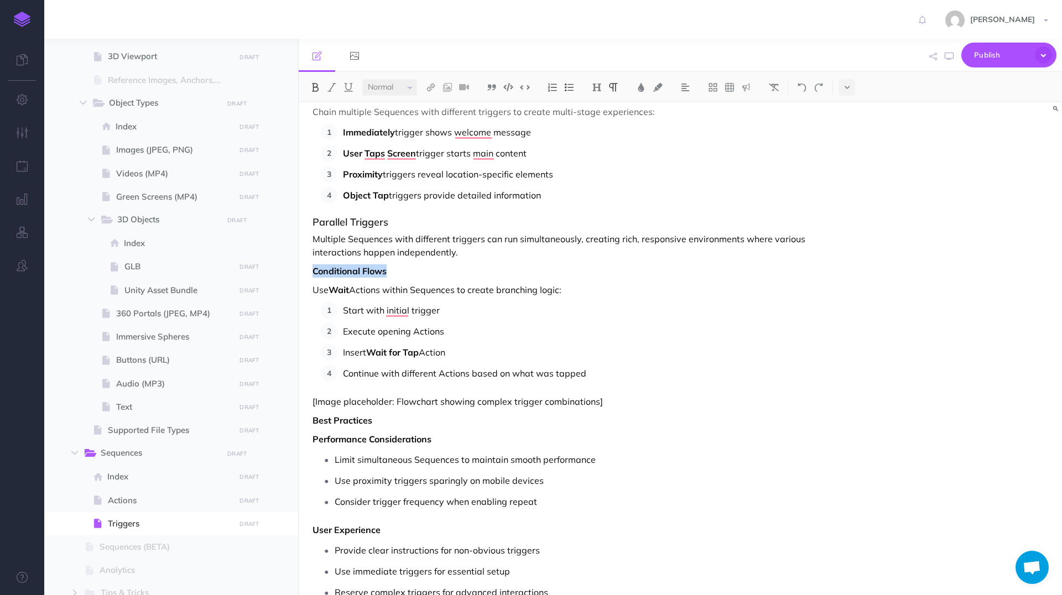
click at [317, 92] on button at bounding box center [315, 87] width 17 height 17
click at [595, 87] on img at bounding box center [597, 87] width 10 height 9
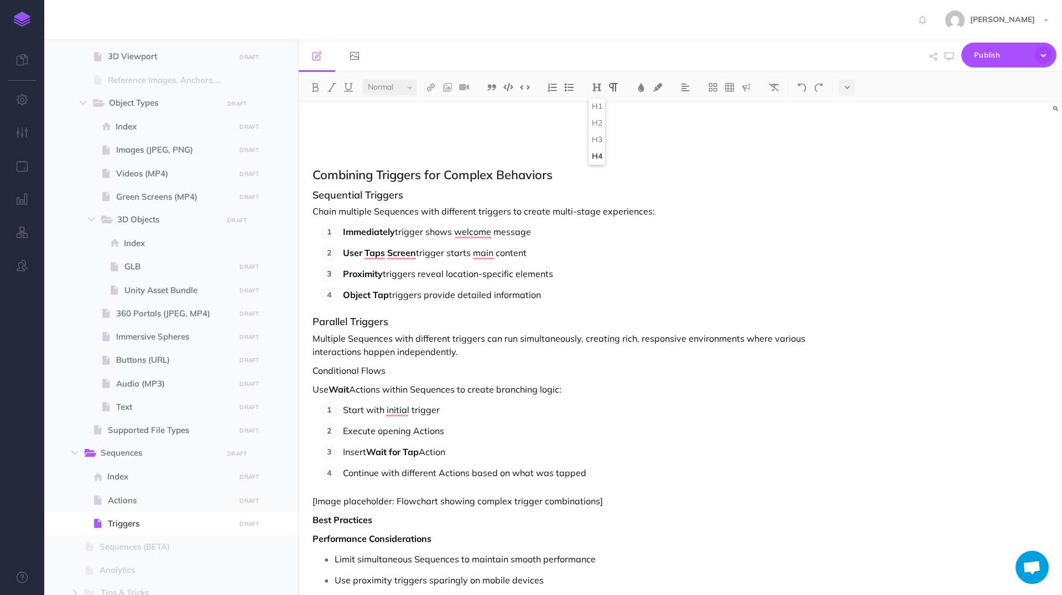
click at [600, 158] on button "H4" at bounding box center [597, 156] width 17 height 17
click at [460, 372] on h4 "Conditional Flows" at bounding box center [566, 372] width 507 height 10
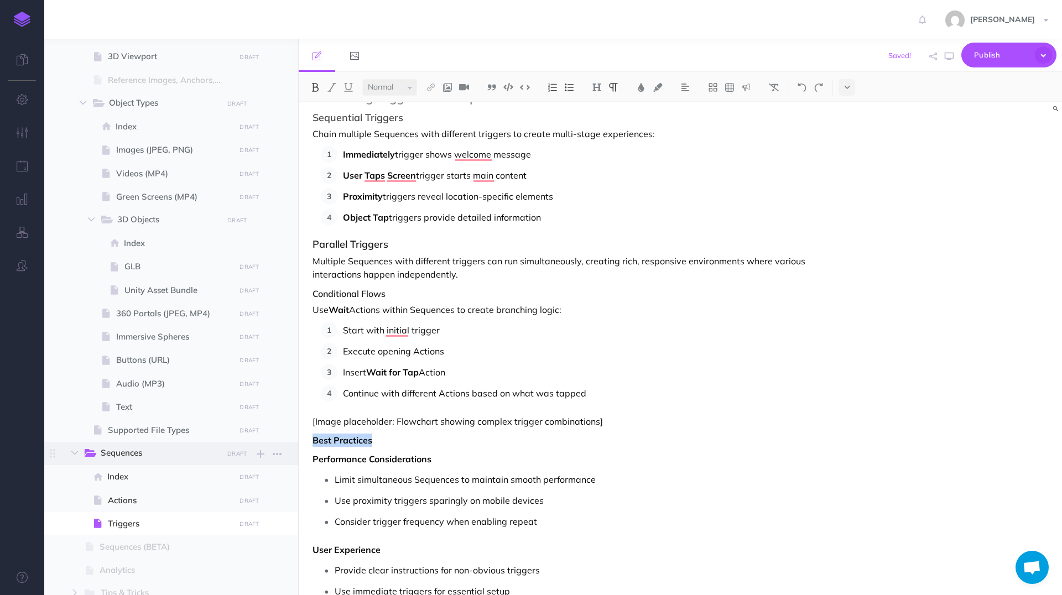
drag, startPoint x: 396, startPoint y: 443, endPoint x: 265, endPoint y: 442, distance: 130.6
click at [265, 442] on div "Hoverlay Guide 2.0 Collapse all Expand all Expand to root folders http://docs.h…" at bounding box center [553, 317] width 1018 height 557
click at [313, 90] on img at bounding box center [315, 87] width 10 height 9
click at [603, 89] on button at bounding box center [597, 87] width 17 height 17
click at [599, 139] on button "H3" at bounding box center [597, 140] width 17 height 17
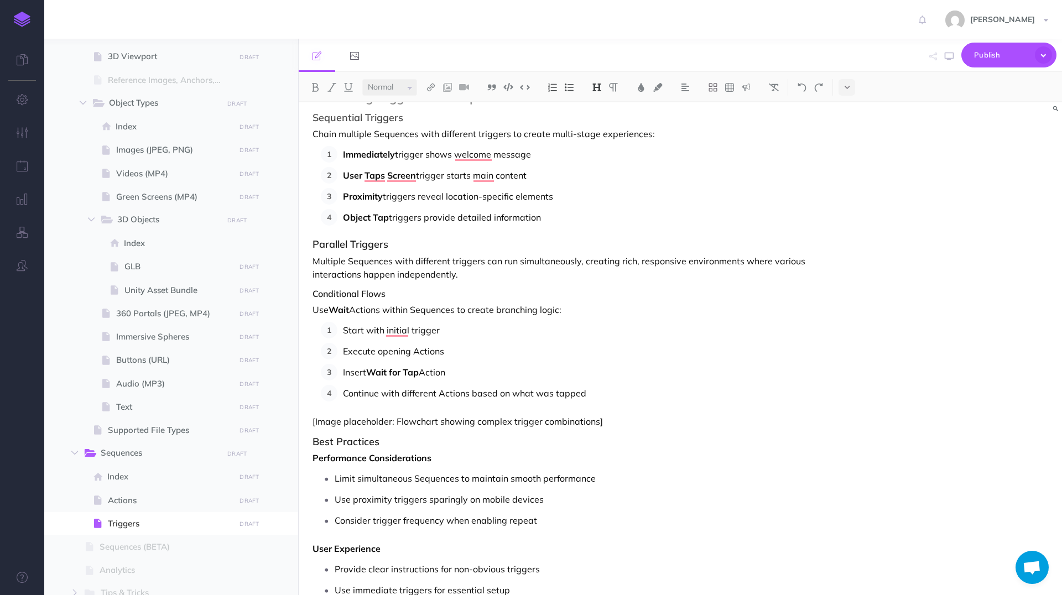
click at [601, 95] on div "Small Normal Large H1 H2 H3 H4" at bounding box center [680, 87] width 763 height 30
click at [601, 93] on button at bounding box center [597, 87] width 17 height 17
click at [600, 120] on button "H2" at bounding box center [597, 123] width 17 height 17
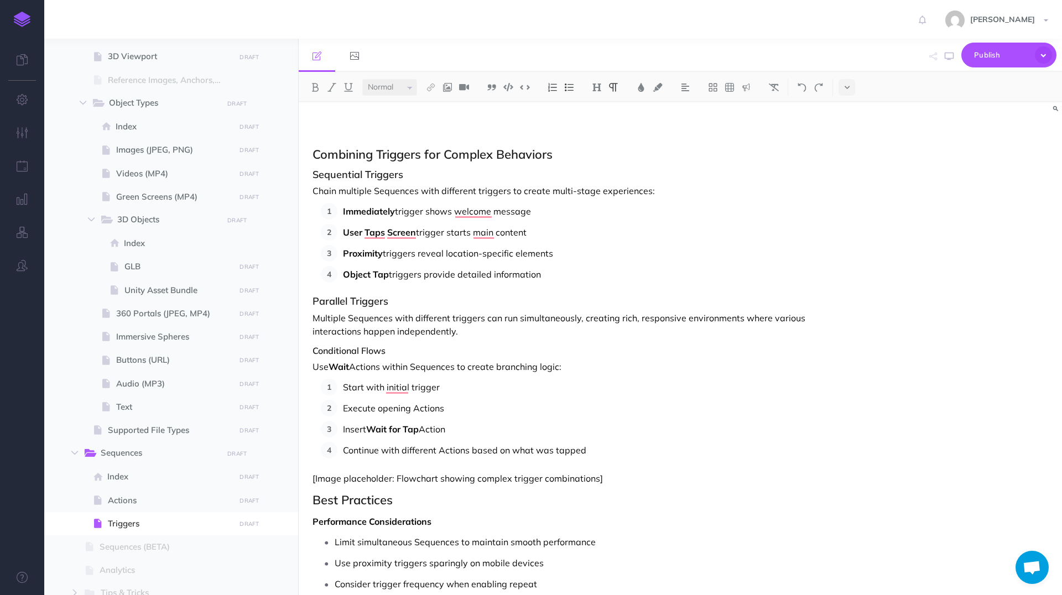
click at [630, 474] on p "[Image placeholder: Flowchart showing complex trigger combinations]" at bounding box center [566, 478] width 507 height 13
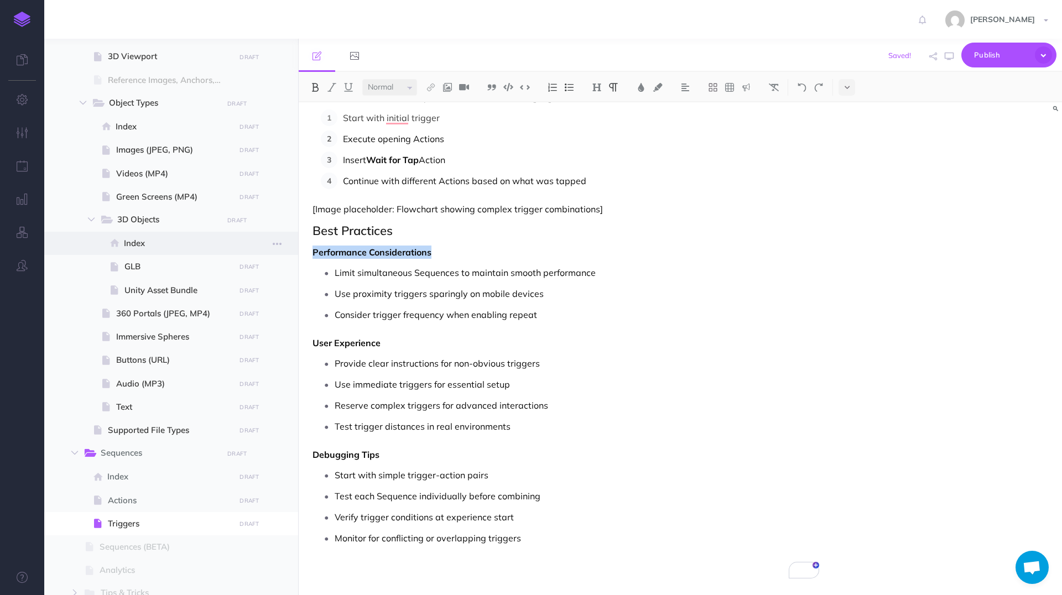
drag, startPoint x: 451, startPoint y: 252, endPoint x: 294, endPoint y: 253, distance: 157.1
click at [294, 253] on div "Hoverlay Guide 2.0 Collapse all Expand all Expand to root folders http://docs.h…" at bounding box center [553, 317] width 1018 height 557
click at [314, 90] on img at bounding box center [315, 87] width 10 height 9
click at [599, 84] on img at bounding box center [597, 87] width 10 height 9
click at [598, 137] on button "H3" at bounding box center [597, 140] width 17 height 17
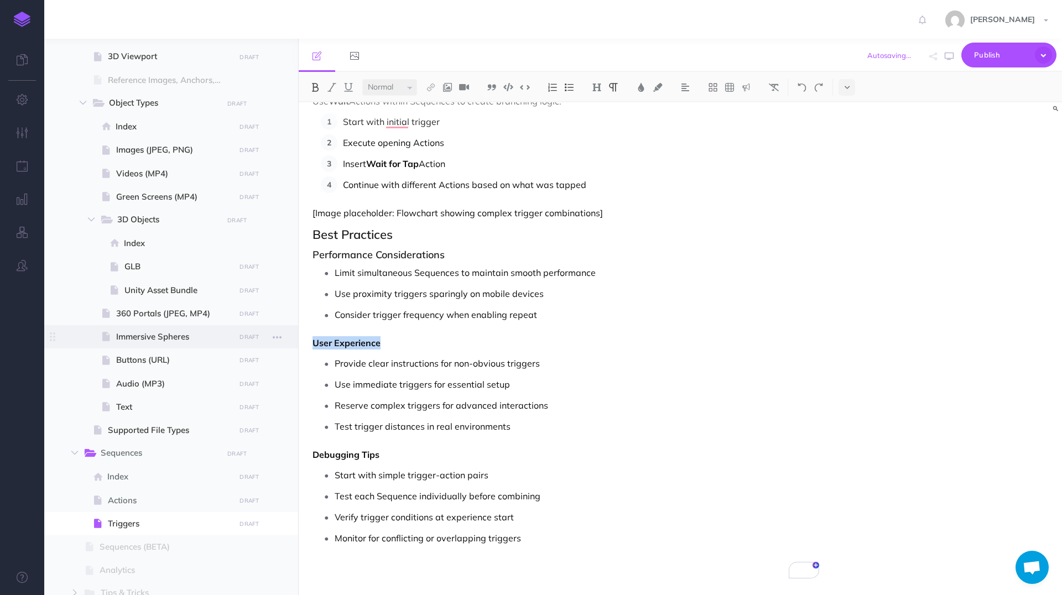
drag, startPoint x: 385, startPoint y: 339, endPoint x: 265, endPoint y: 339, distance: 120.0
click at [265, 339] on div "Hoverlay Guide 2.0 Collapse all Expand all Expand to root folders http://docs.h…" at bounding box center [553, 317] width 1018 height 557
click at [311, 92] on button at bounding box center [315, 87] width 17 height 17
click at [598, 80] on button at bounding box center [597, 87] width 17 height 17
click at [601, 136] on button "H3" at bounding box center [597, 140] width 17 height 17
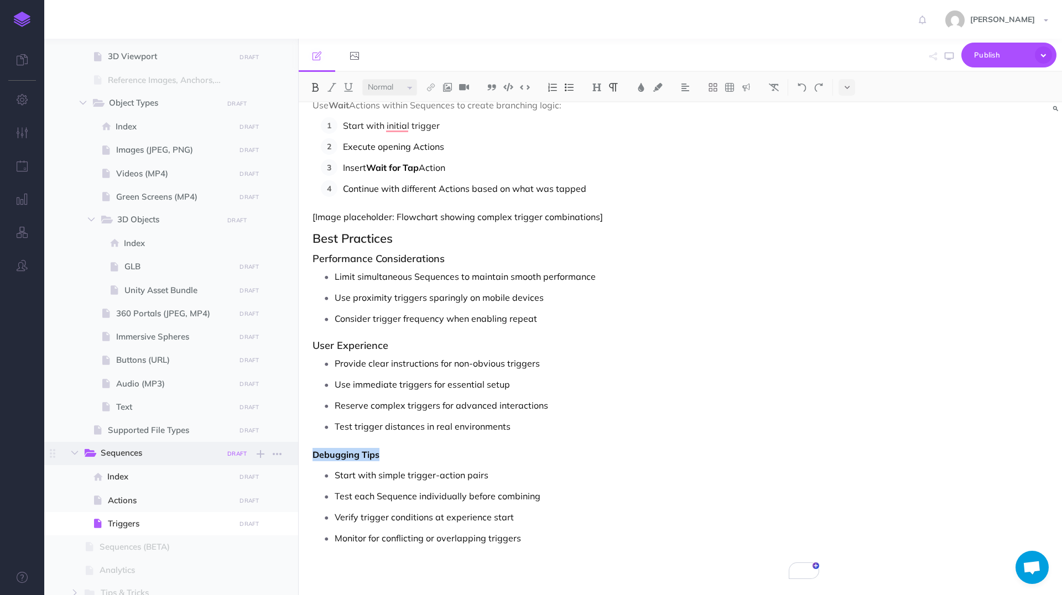
drag, startPoint x: 391, startPoint y: 456, endPoint x: 244, endPoint y: 456, distance: 146.6
click at [244, 456] on div "Hoverlay Guide 2.0 Collapse all Expand all Expand to root folders http://docs.h…" at bounding box center [553, 317] width 1018 height 557
click at [314, 83] on img at bounding box center [315, 87] width 10 height 9
click at [601, 86] on img at bounding box center [597, 87] width 10 height 9
click at [602, 133] on button "H3" at bounding box center [597, 140] width 17 height 17
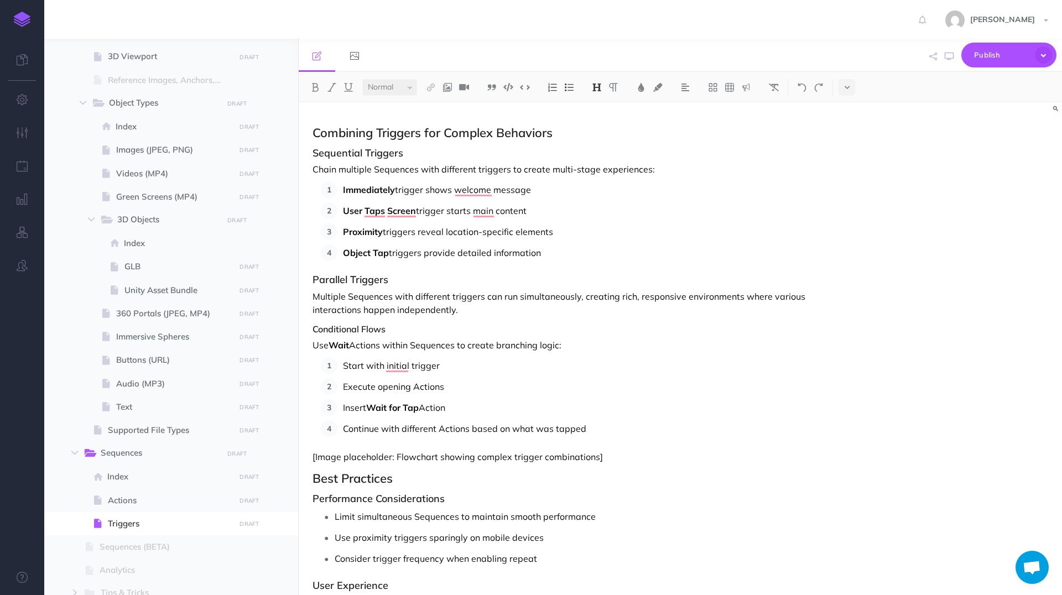
scroll to position [3918, 0]
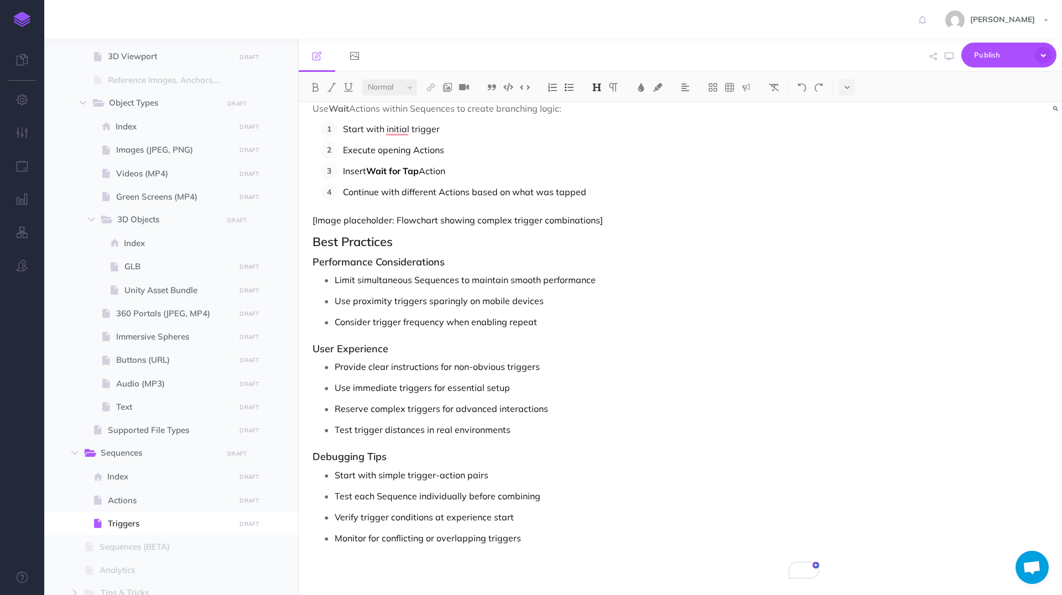
click at [497, 532] on p "Monitor for conflicting or overlapping triggers" at bounding box center [577, 538] width 485 height 17
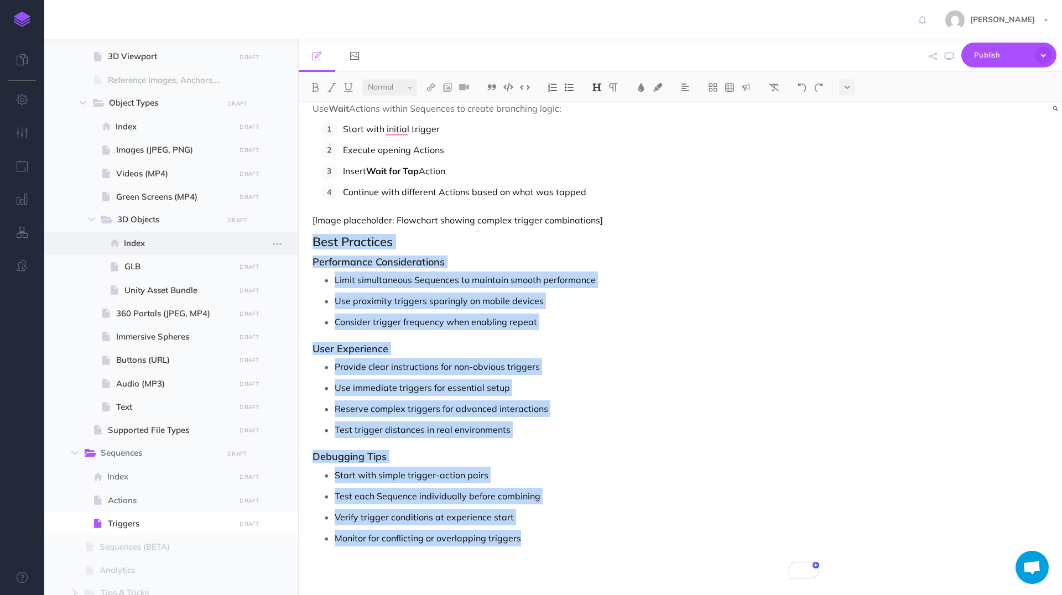
drag, startPoint x: 534, startPoint y: 546, endPoint x: 251, endPoint y: 246, distance: 412.9
click at [250, 245] on div "Hoverlay Guide 2.0 Collapse all Expand all Expand to root folders http://docs.h…" at bounding box center [553, 317] width 1018 height 557
copy div "Best Practices Performance Considerations Limit simultaneous Sequences to maint…"
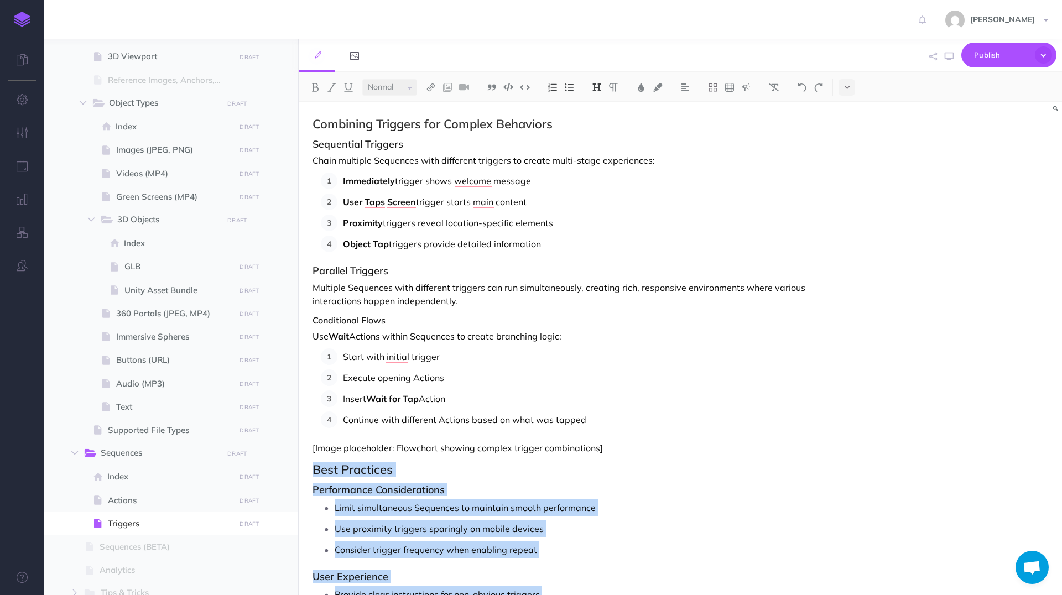
scroll to position [3640, 0]
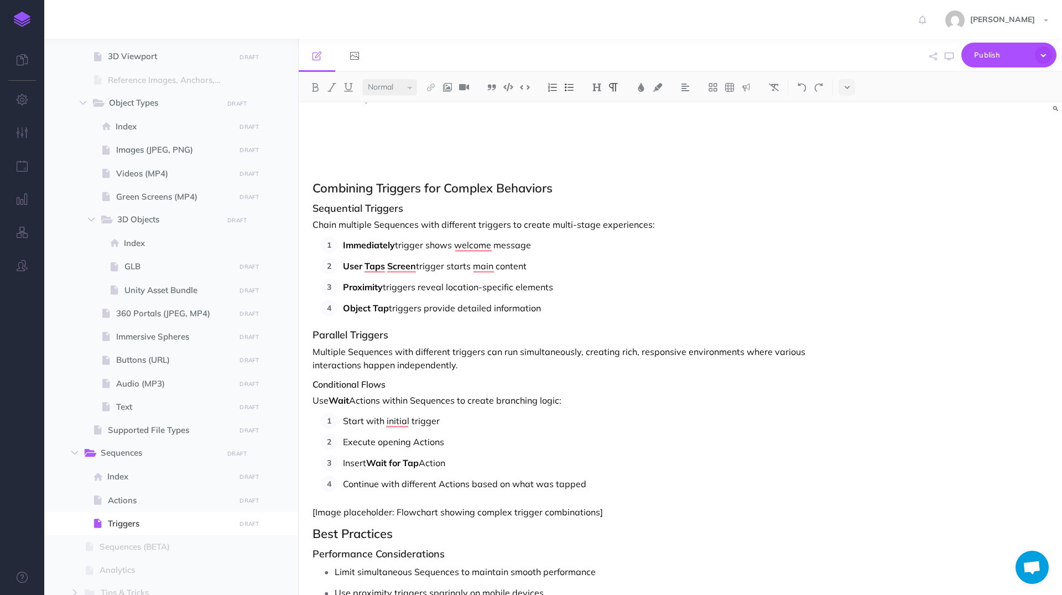
click at [542, 288] on p "Proximity triggers reveal location-specific elements" at bounding box center [581, 287] width 476 height 17
click at [135, 495] on span "Actions" at bounding box center [170, 500] width 124 height 13
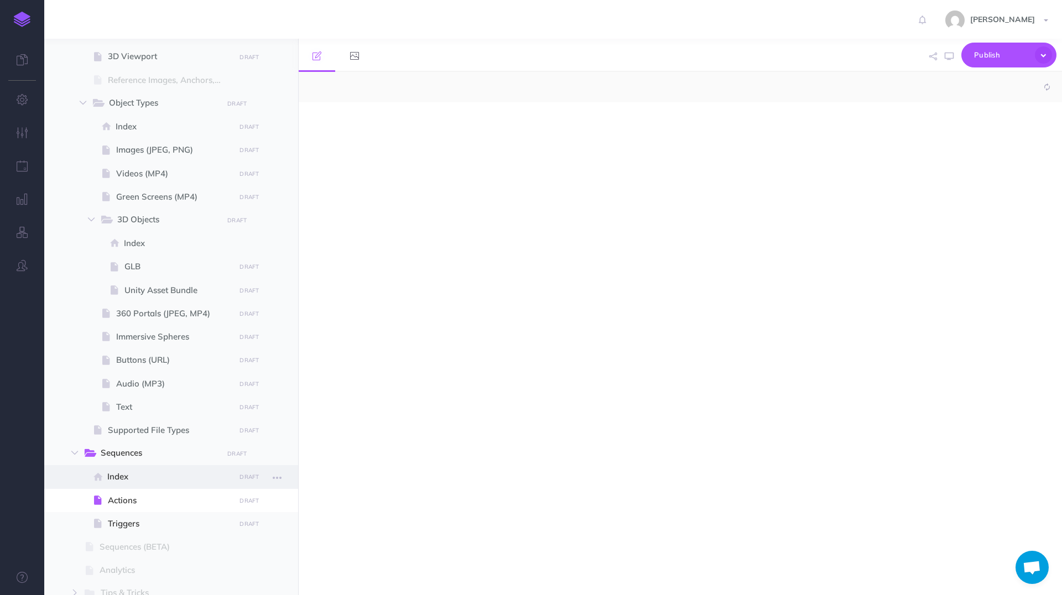
click at [134, 473] on span "Index" at bounding box center [169, 476] width 124 height 13
select select "null"
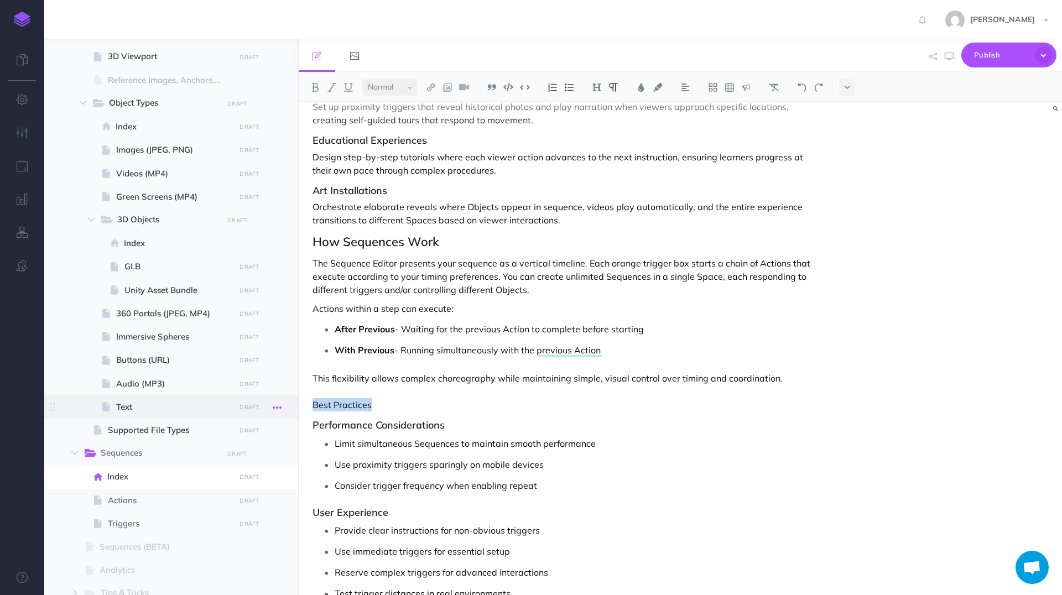
drag, startPoint x: 392, startPoint y: 405, endPoint x: 280, endPoint y: 402, distance: 111.2
click at [281, 402] on div "Hoverlay Guide 2.0 Collapse all Expand all Expand to root folders http://docs.h…" at bounding box center [553, 317] width 1018 height 557
click at [599, 85] on img at bounding box center [597, 87] width 10 height 9
click at [597, 119] on button "H2" at bounding box center [597, 123] width 17 height 17
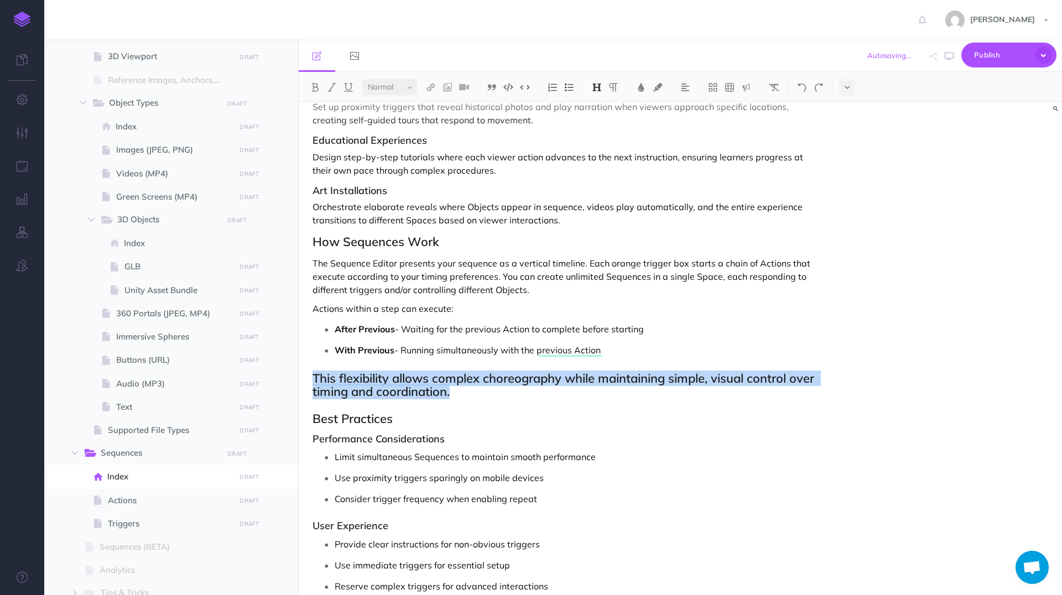
click at [302, 377] on body "Toggle Navigation Hunter Wenglikowski Settings Account Settings Teams Create Te…" at bounding box center [531, 297] width 1062 height 595
click at [602, 88] on img at bounding box center [597, 87] width 10 height 9
click at [601, 122] on button "H2" at bounding box center [597, 123] width 17 height 17
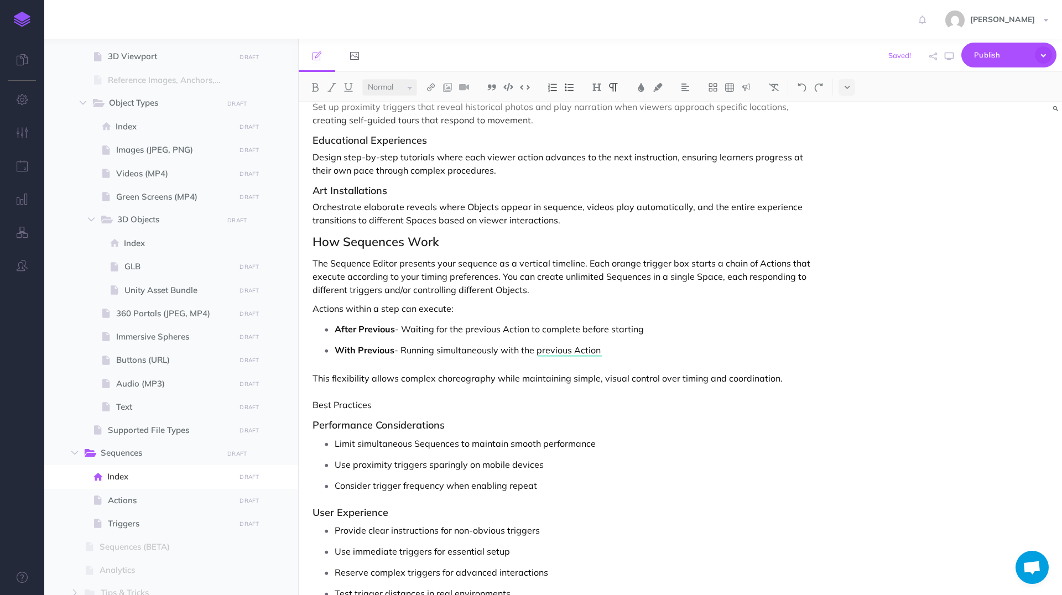
click at [398, 402] on p "This flexibility allows complex choreography while maintaining simple, visual c…" at bounding box center [566, 392] width 507 height 40
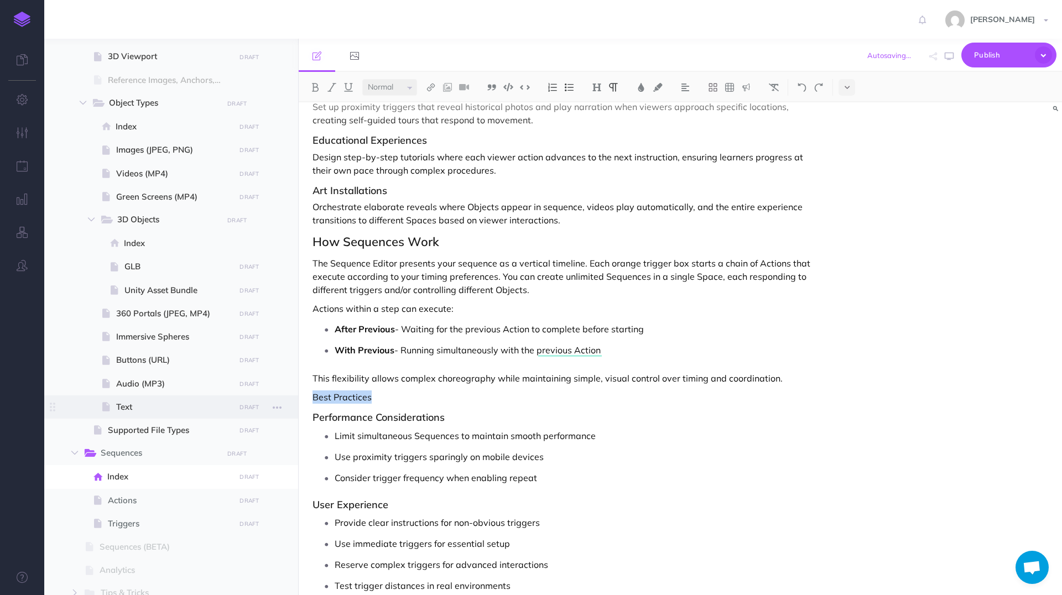
drag, startPoint x: 386, startPoint y: 397, endPoint x: 260, endPoint y: 396, distance: 125.6
click at [260, 396] on div "Hoverlay Guide 2.0 Collapse all Expand all Expand to root folders http://docs.h…" at bounding box center [553, 317] width 1018 height 557
click at [602, 86] on img at bounding box center [597, 87] width 10 height 9
click at [600, 127] on button "H2" at bounding box center [597, 123] width 17 height 17
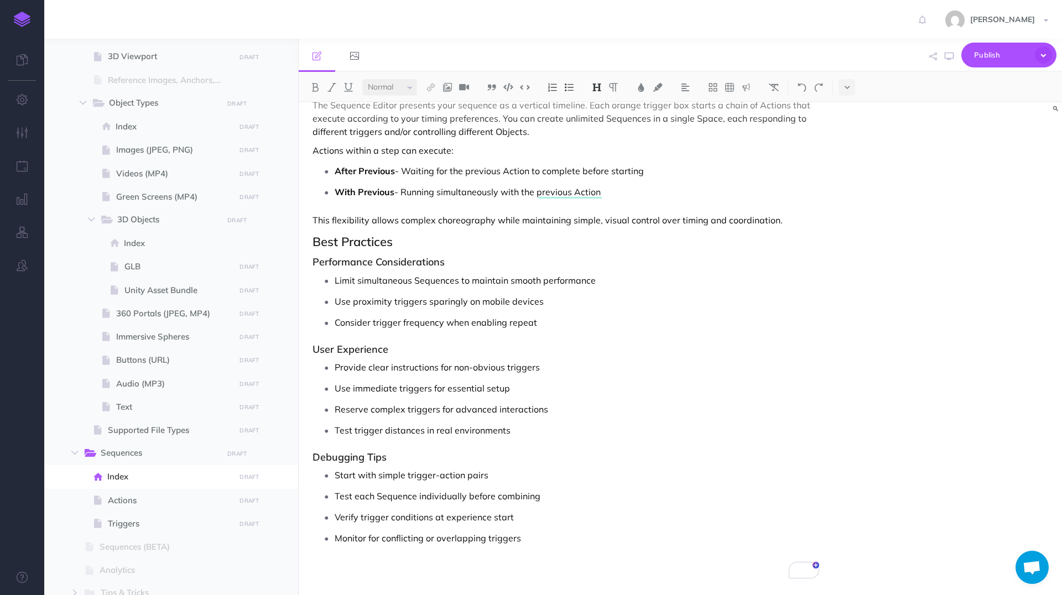
click at [472, 265] on h3 "Performance Considerations" at bounding box center [566, 262] width 507 height 11
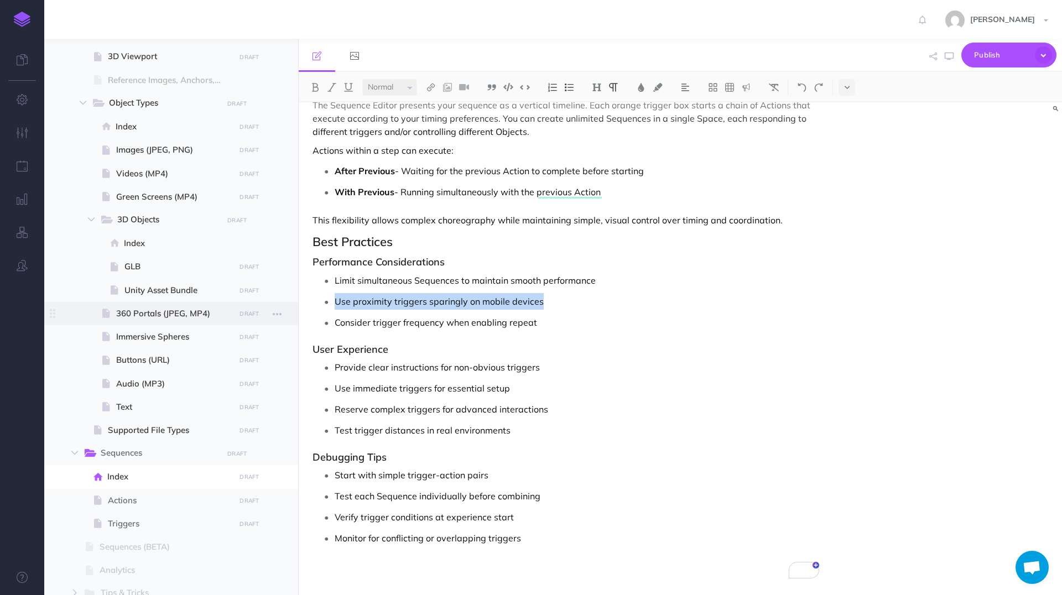
drag, startPoint x: 569, startPoint y: 302, endPoint x: 279, endPoint y: 302, distance: 289.3
click at [279, 302] on div "Hoverlay Guide 2.0 Collapse all Expand all Expand to root folders http://docs.h…" at bounding box center [553, 317] width 1018 height 557
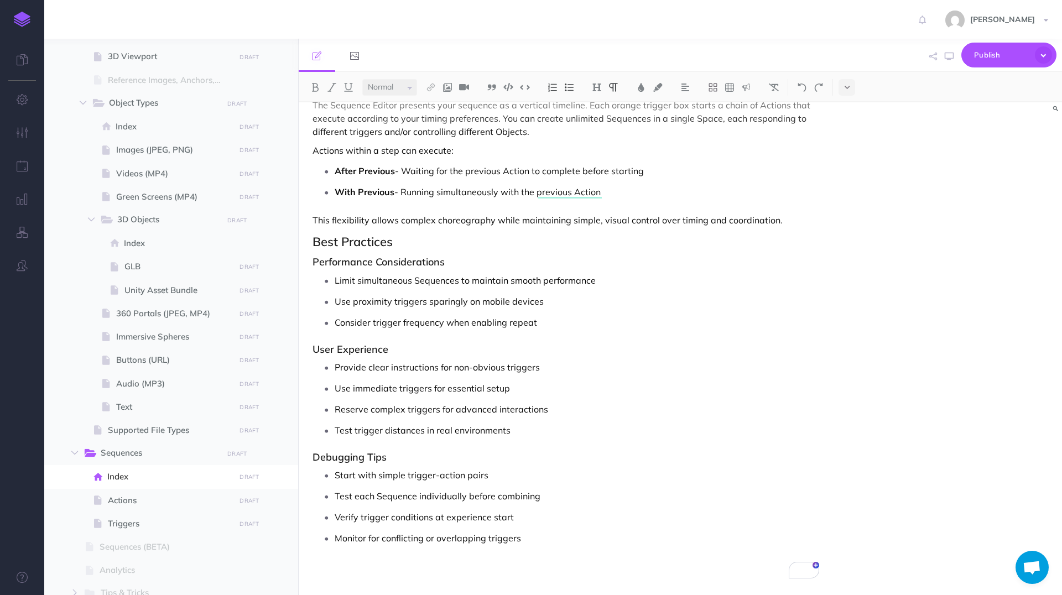
click at [548, 318] on p "Consider trigger frequency when enabling repeat" at bounding box center [577, 322] width 485 height 17
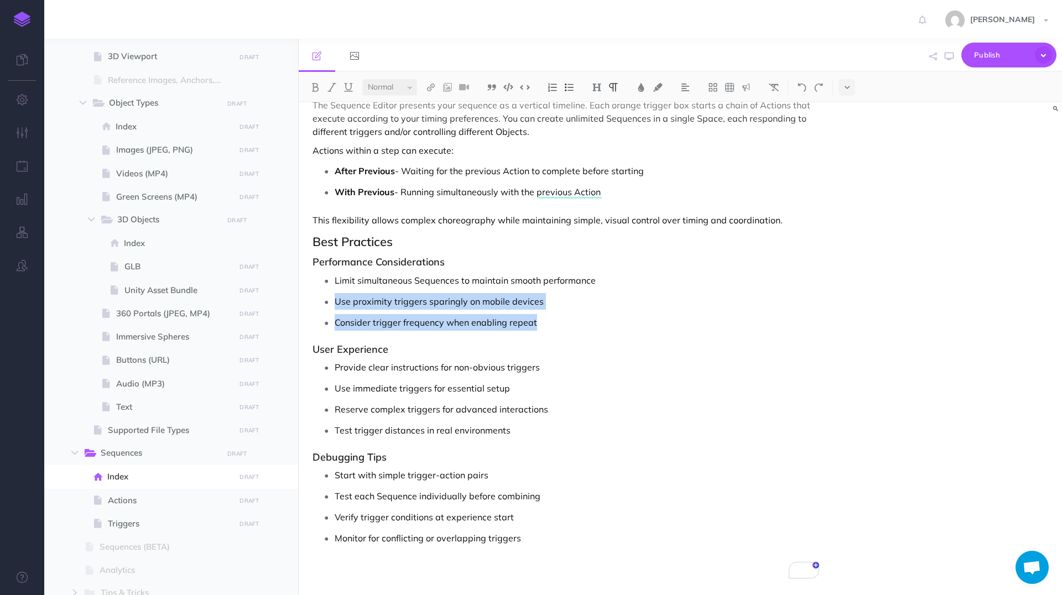
drag, startPoint x: 550, startPoint y: 325, endPoint x: 309, endPoint y: 297, distance: 242.2
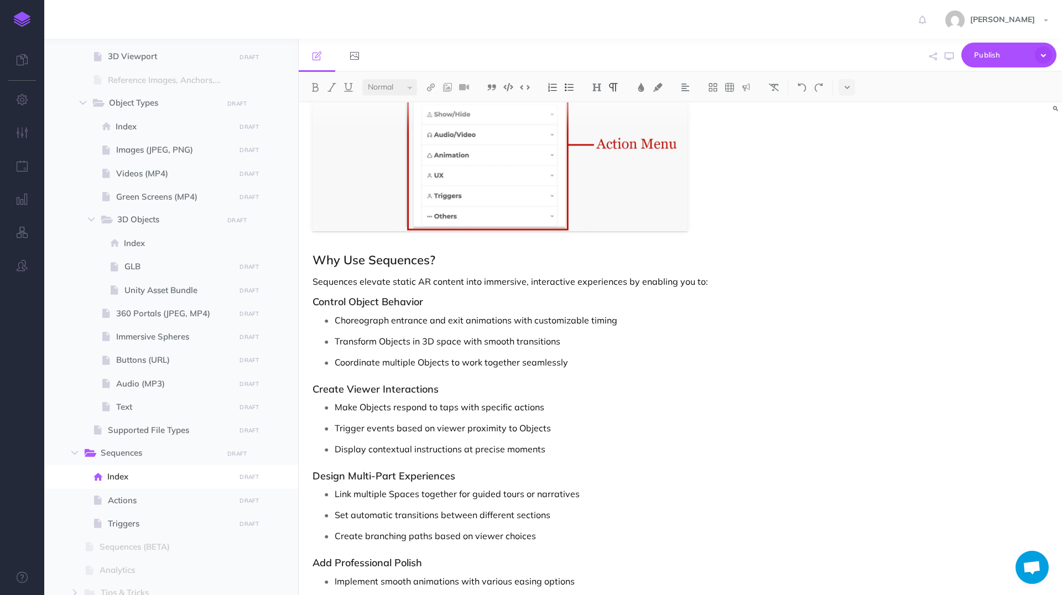
scroll to position [764, 0]
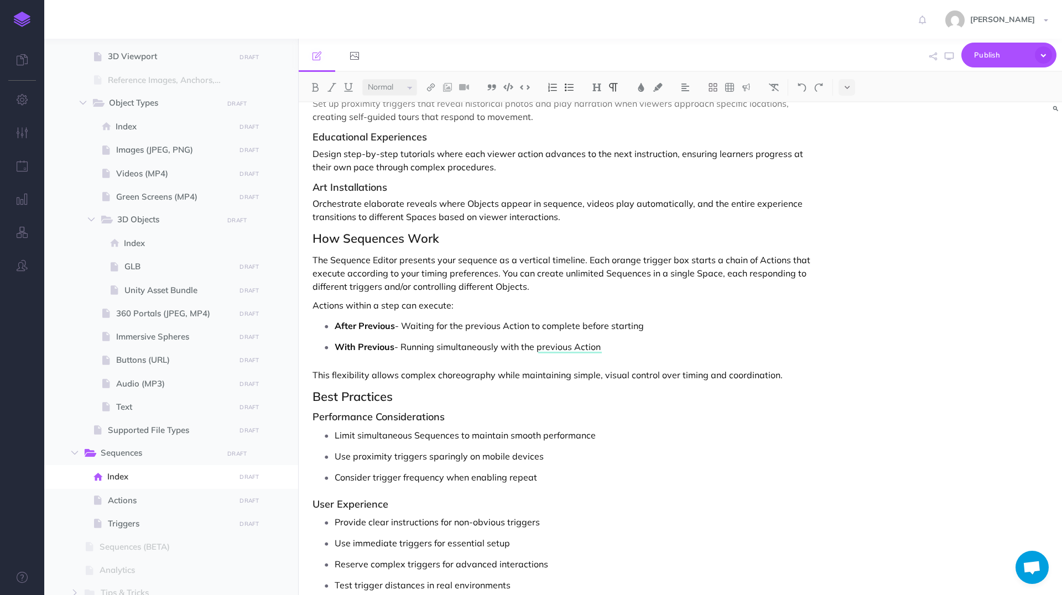
click at [664, 348] on p "With Previous - Running simultaneously with the previous Action" at bounding box center [577, 347] width 485 height 17
